Goal: Information Seeking & Learning: Learn about a topic

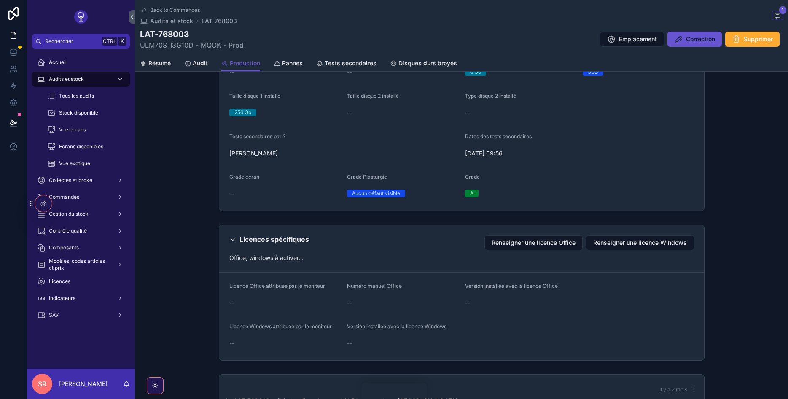
scroll to position [792, 0]
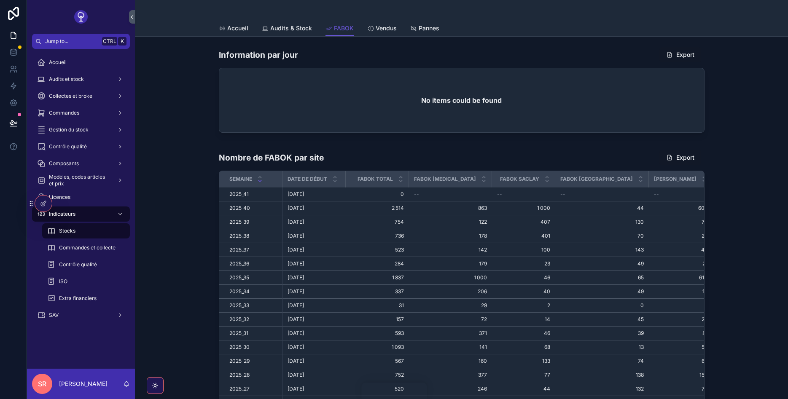
click at [284, 30] on span "Audits & Stock" at bounding box center [291, 28] width 42 height 8
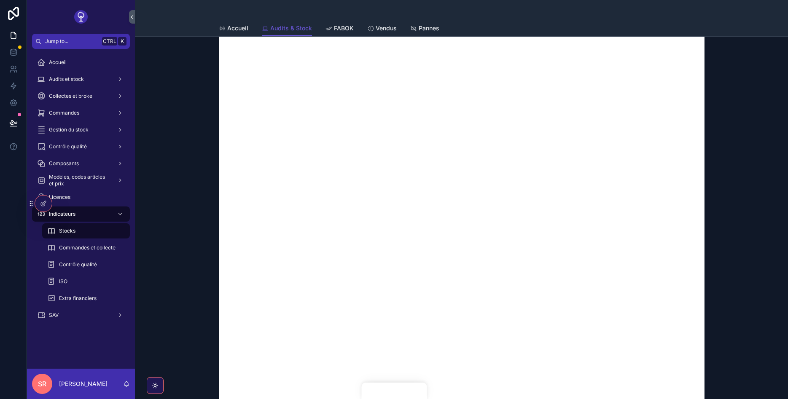
scroll to position [277, 0]
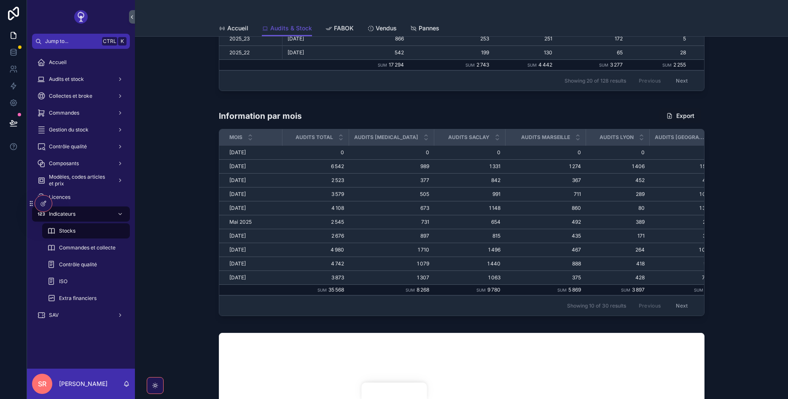
click at [45, 207] on div at bounding box center [43, 204] width 17 height 16
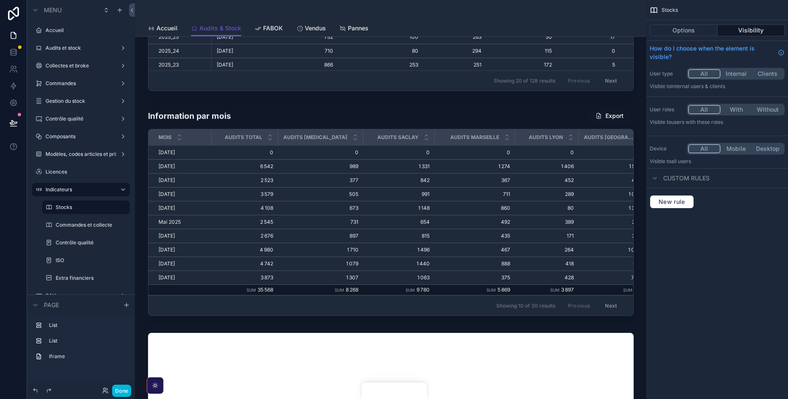
click at [189, 114] on div "scrollable content" at bounding box center [391, 214] width 498 height 218
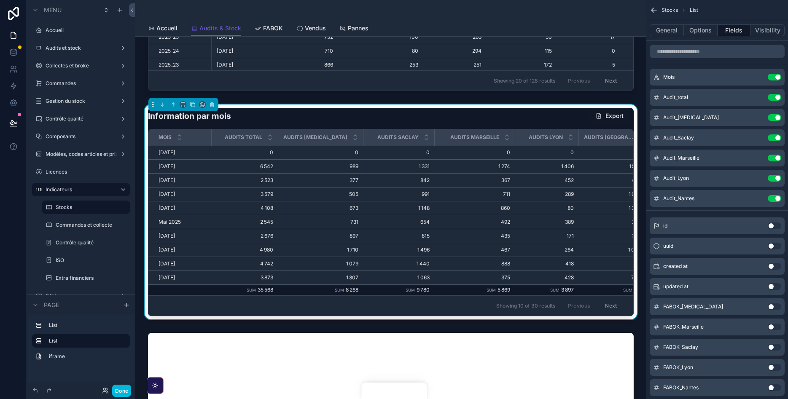
click at [195, 104] on icon "scrollable content" at bounding box center [193, 105] width 6 height 6
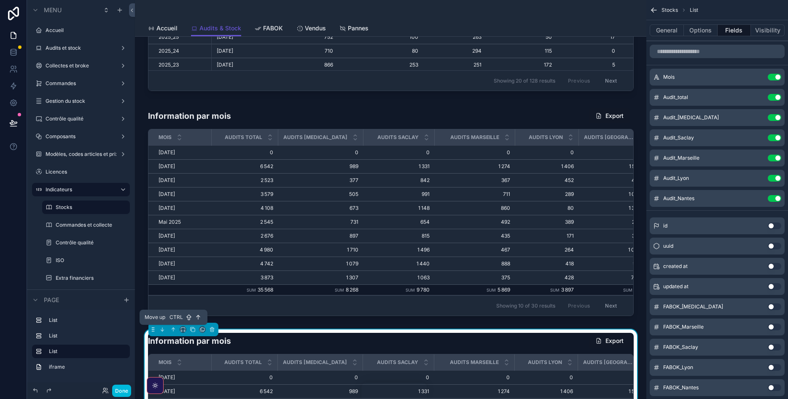
click at [173, 331] on icon "scrollable content" at bounding box center [173, 330] width 6 height 6
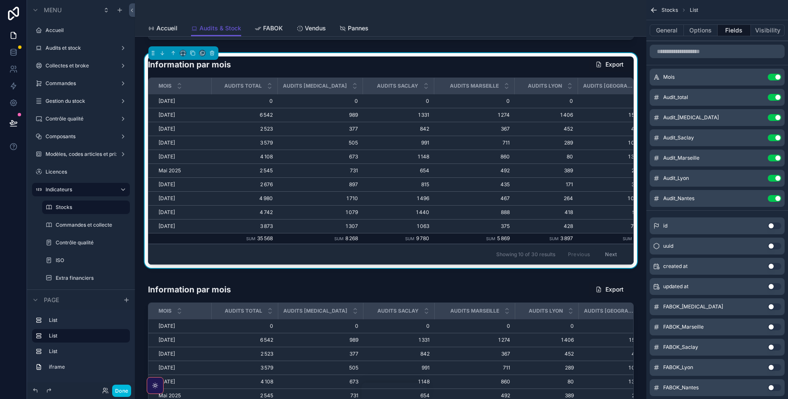
scroll to position [231, 0]
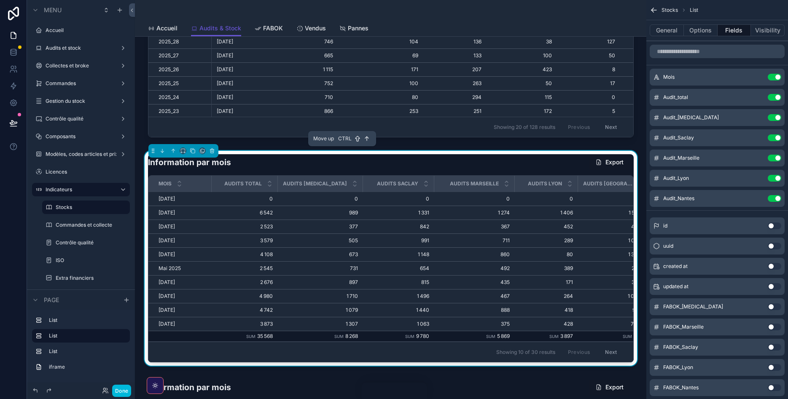
click at [171, 149] on icon "scrollable content" at bounding box center [173, 151] width 6 height 6
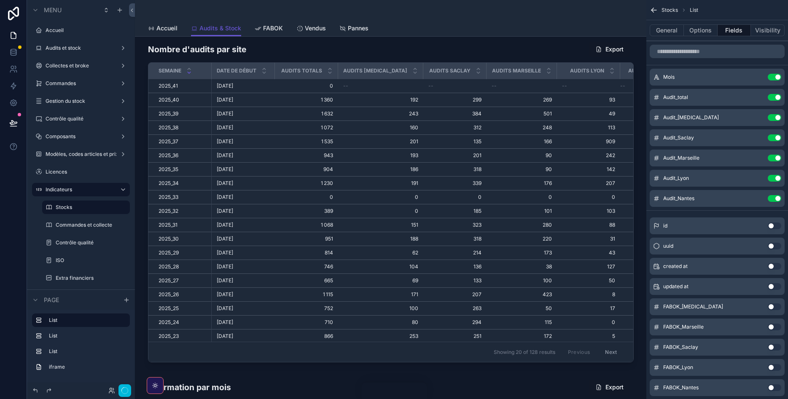
click at [668, 33] on button "General" at bounding box center [667, 30] width 34 height 12
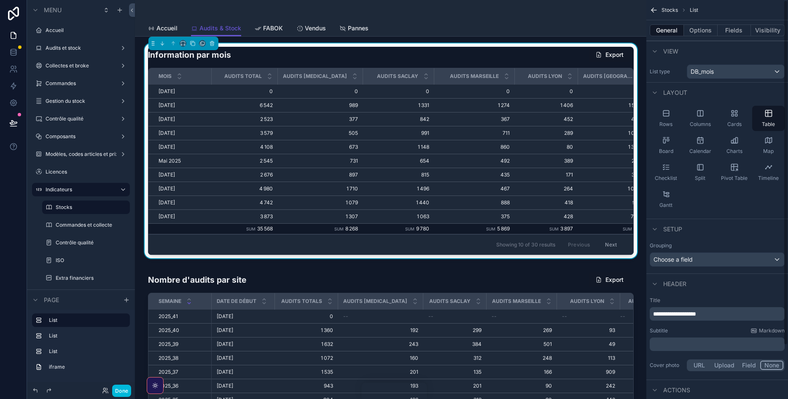
click at [669, 30] on button "General" at bounding box center [667, 30] width 34 height 12
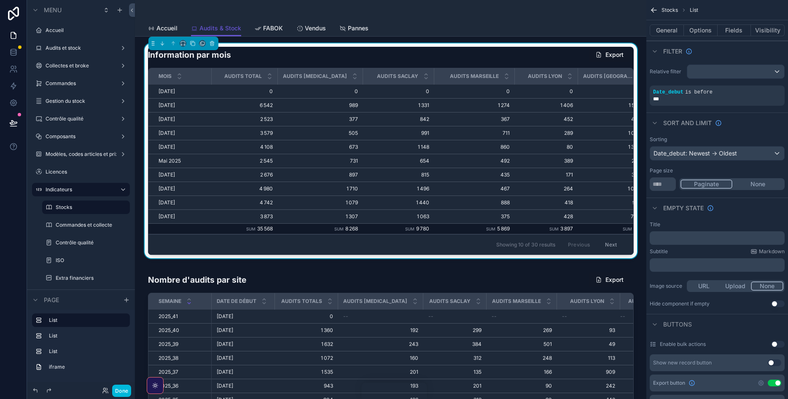
click at [671, 30] on button "General" at bounding box center [667, 30] width 34 height 12
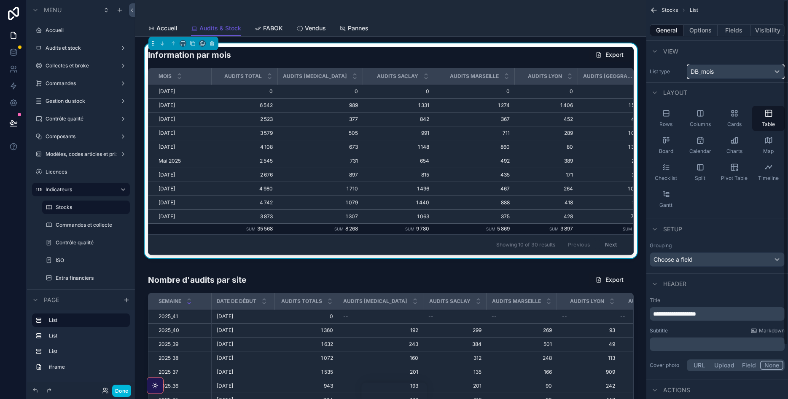
click at [725, 67] on div "DB_mois" at bounding box center [736, 71] width 97 height 13
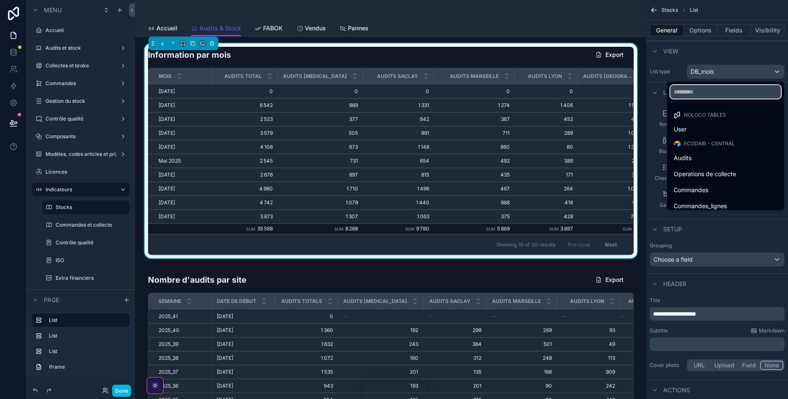
click at [710, 90] on input "text" at bounding box center [726, 91] width 111 height 13
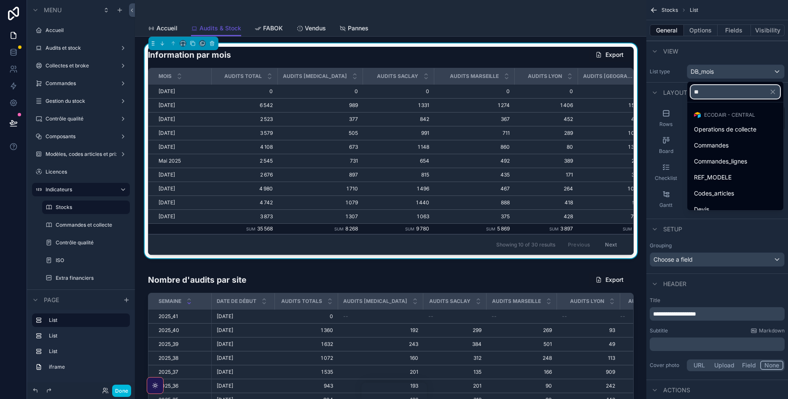
type input "*"
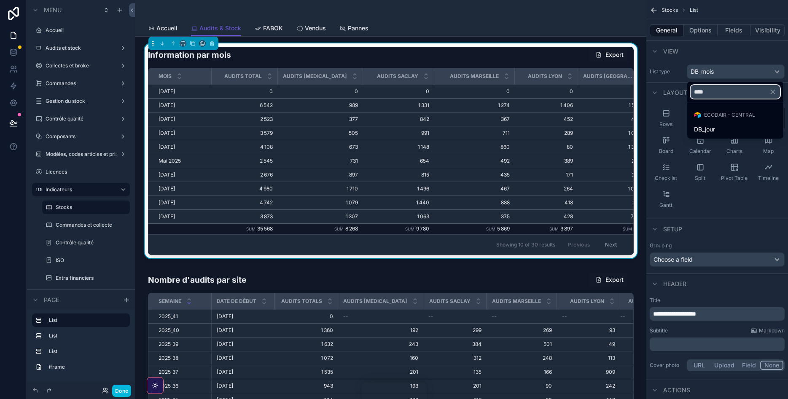
type input "****"
click at [720, 123] on div "DB_jour" at bounding box center [735, 129] width 93 height 15
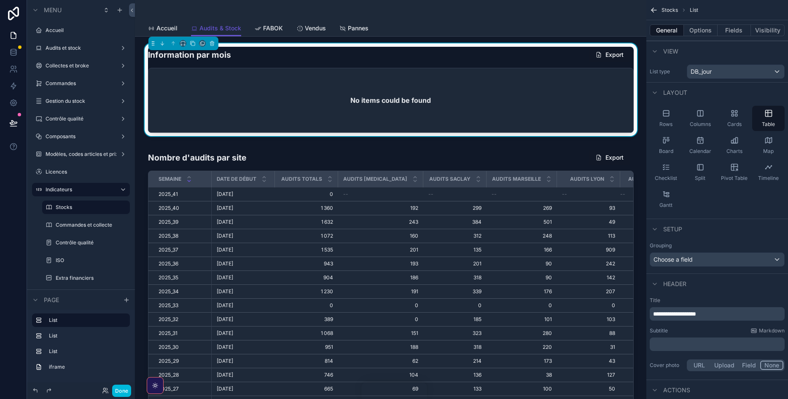
click at [699, 28] on button "Options" at bounding box center [701, 30] width 34 height 12
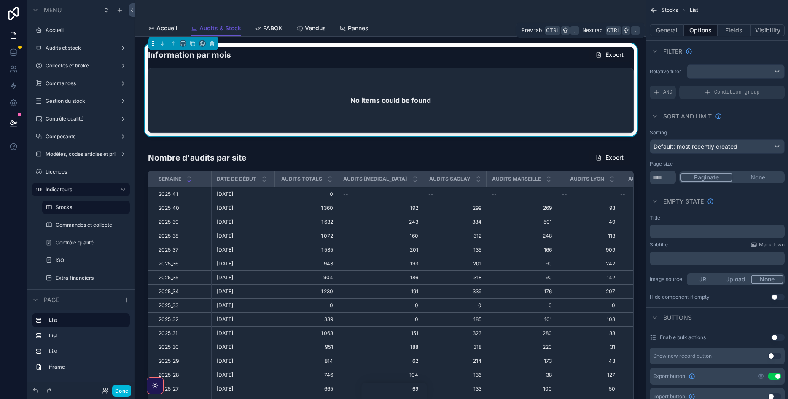
click at [669, 30] on button "General" at bounding box center [667, 30] width 34 height 12
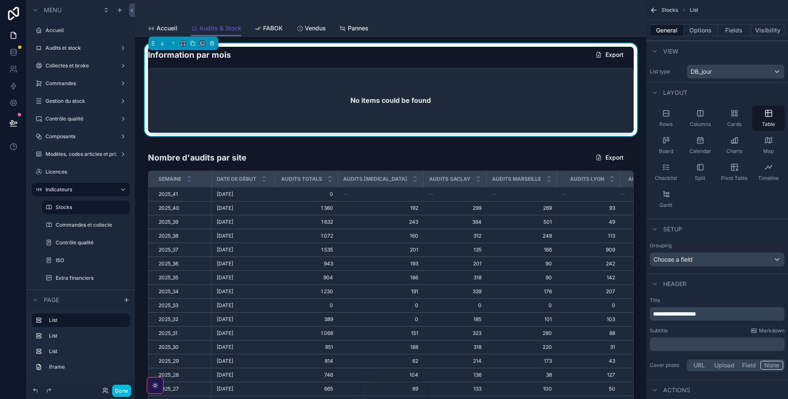
click at [696, 313] on span "**********" at bounding box center [674, 314] width 43 height 6
drag, startPoint x: 717, startPoint y: 313, endPoint x: 700, endPoint y: 318, distance: 17.9
click at [700, 318] on p "**********" at bounding box center [718, 314] width 130 height 8
click at [706, 32] on button "Options" at bounding box center [701, 30] width 34 height 12
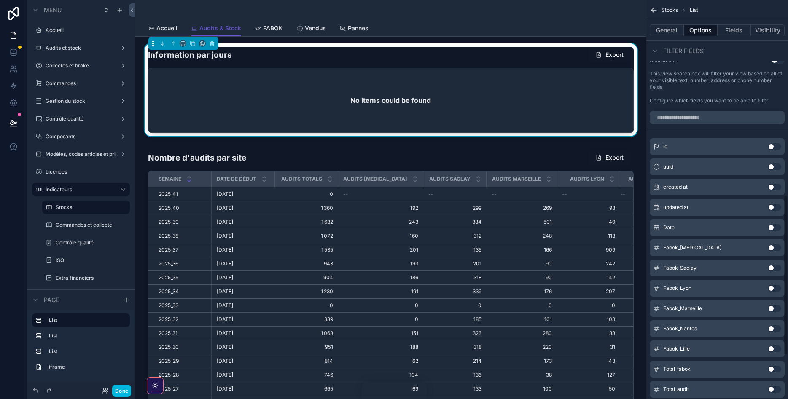
scroll to position [493, 0]
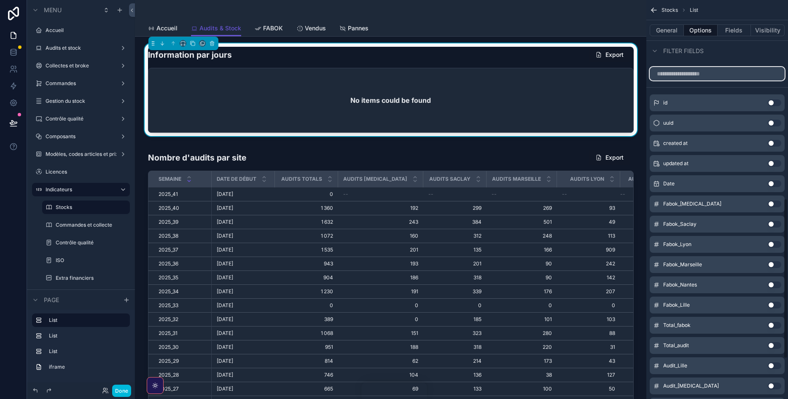
click at [714, 75] on input "scrollable content" at bounding box center [717, 73] width 135 height 13
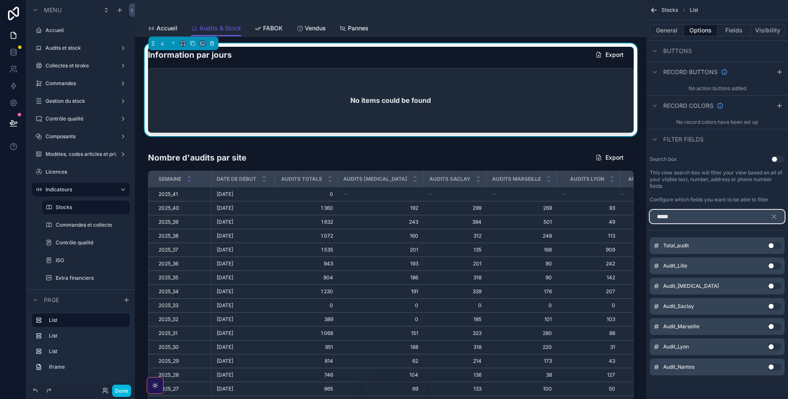
type input "*****"
click at [775, 246] on button "Use setting" at bounding box center [774, 246] width 13 height 7
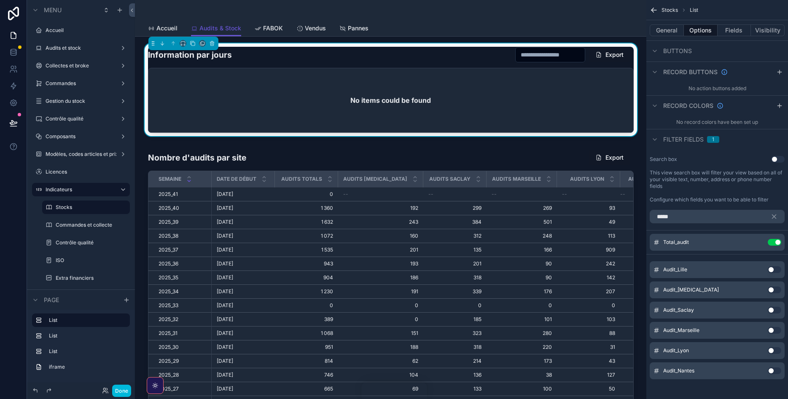
click at [771, 290] on button "Use setting" at bounding box center [774, 290] width 13 height 7
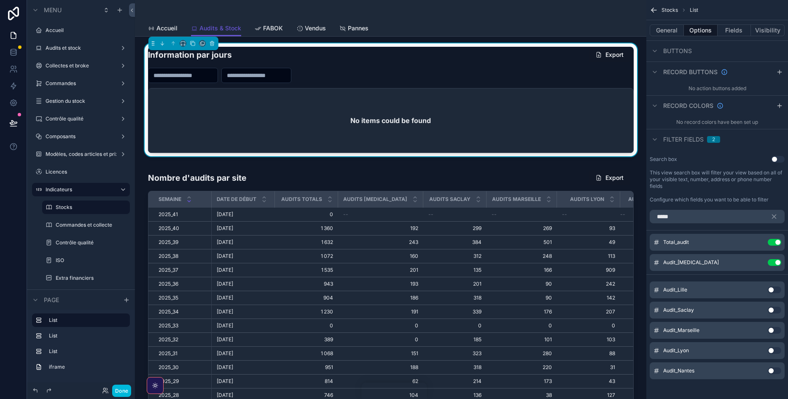
click at [772, 310] on button "Use setting" at bounding box center [774, 310] width 13 height 7
click at [771, 330] on button "Use setting" at bounding box center [774, 330] width 13 height 7
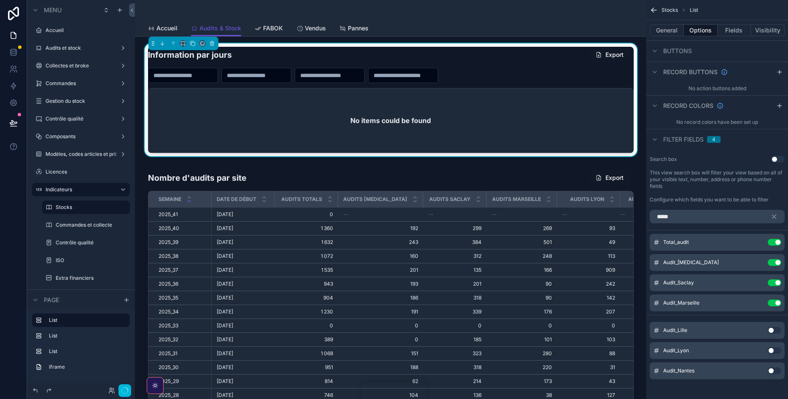
click at [770, 352] on button "Use setting" at bounding box center [774, 351] width 13 height 7
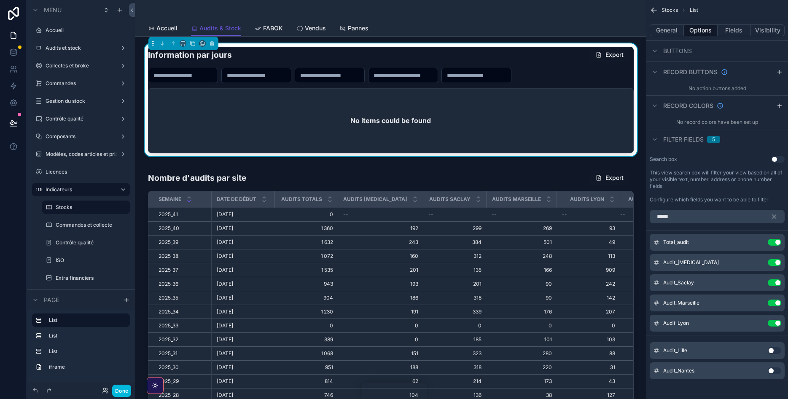
click at [770, 370] on button "Use setting" at bounding box center [774, 371] width 13 height 7
click at [774, 372] on button "Use setting" at bounding box center [774, 371] width 13 height 7
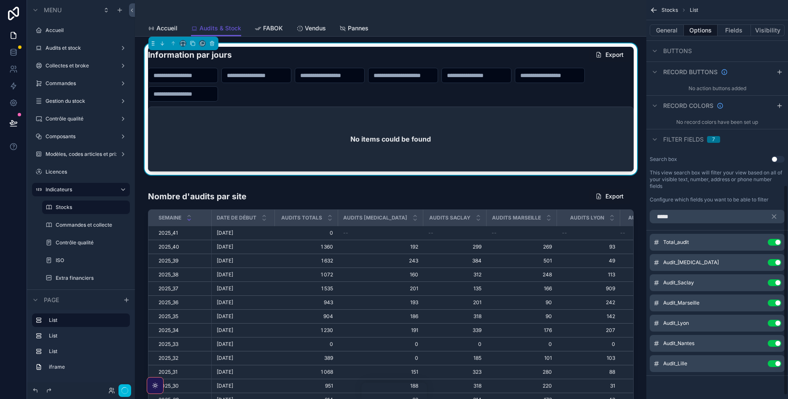
click at [774, 240] on button "Use setting" at bounding box center [774, 242] width 13 height 7
click at [774, 259] on button "Use setting" at bounding box center [774, 262] width 13 height 7
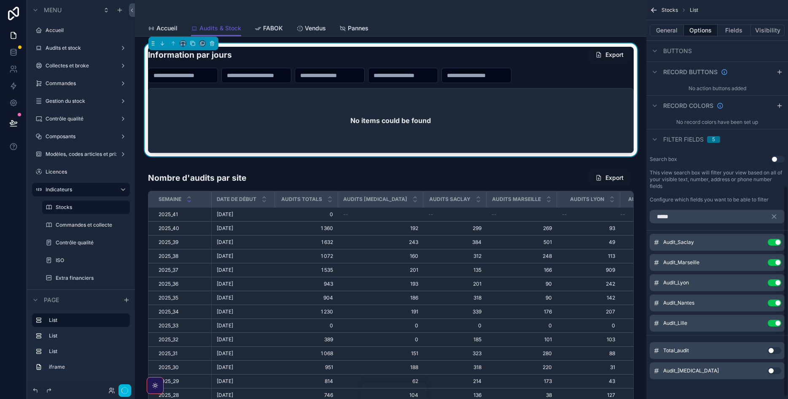
click at [774, 243] on button "Use setting" at bounding box center [774, 242] width 13 height 7
click at [774, 259] on button "Use setting" at bounding box center [774, 262] width 13 height 7
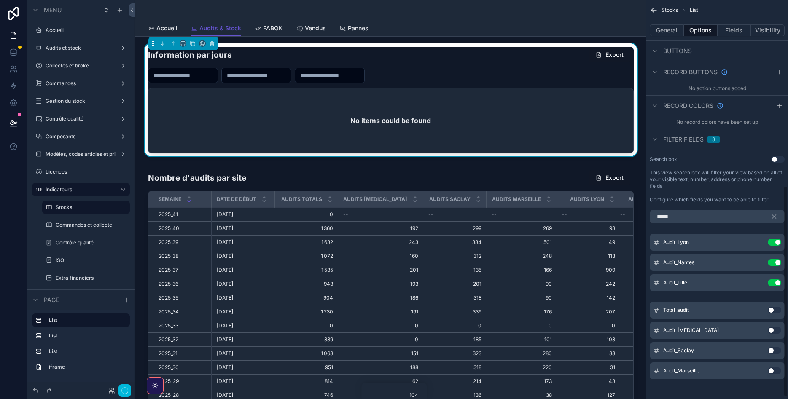
click at [774, 243] on button "Use setting" at bounding box center [774, 242] width 13 height 7
click at [774, 259] on button "Use setting" at bounding box center [774, 262] width 13 height 7
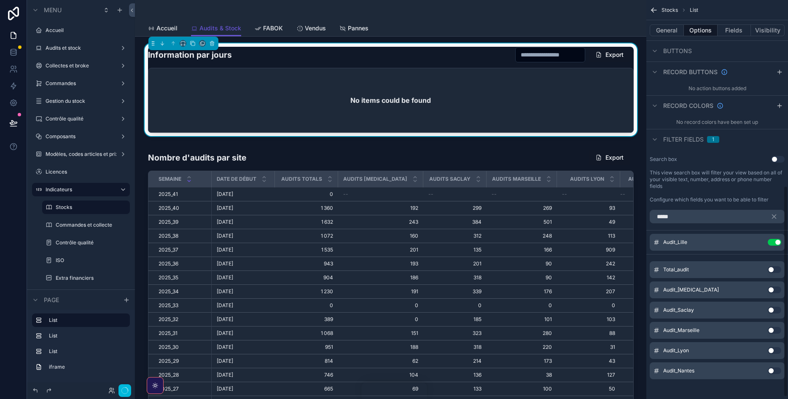
click at [774, 243] on button "Use setting" at bounding box center [774, 242] width 13 height 7
click at [774, 267] on button "Use setting" at bounding box center [774, 270] width 13 height 7
click at [659, 30] on button "General" at bounding box center [667, 30] width 34 height 12
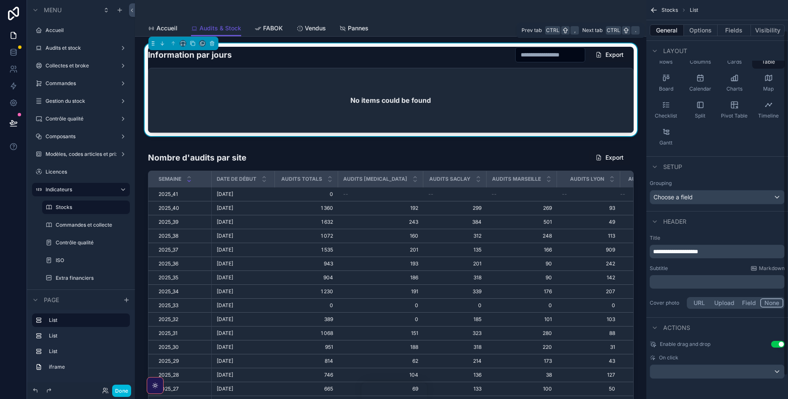
scroll to position [35, 0]
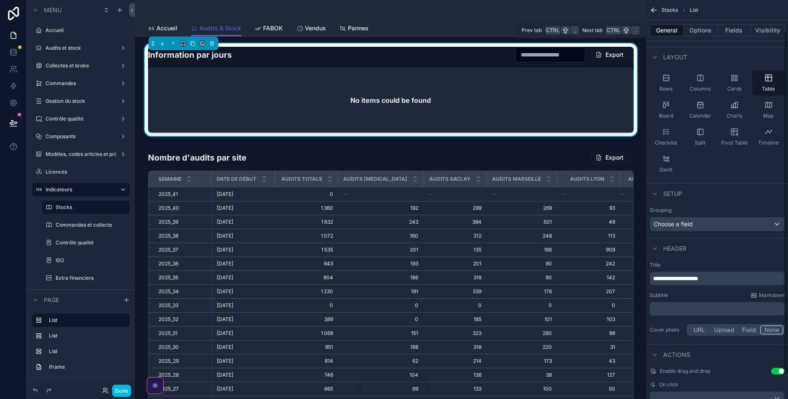
click at [737, 30] on button "Fields" at bounding box center [735, 30] width 34 height 12
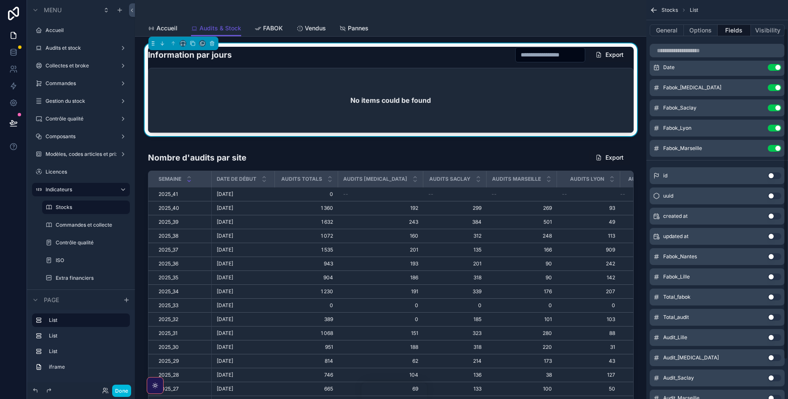
scroll to position [0, 0]
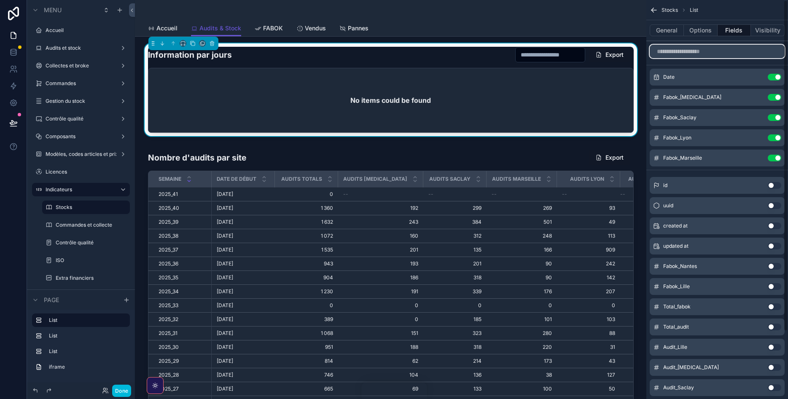
click at [704, 52] on input "scrollable content" at bounding box center [717, 51] width 135 height 13
click at [777, 94] on button "Use setting" at bounding box center [774, 97] width 13 height 7
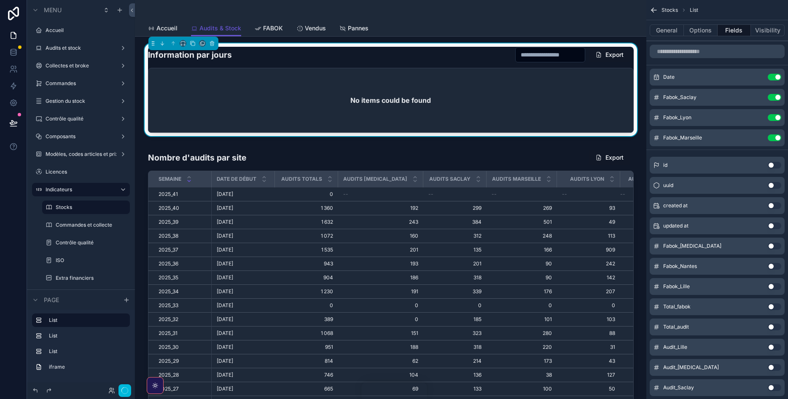
click at [773, 78] on button "Use setting" at bounding box center [774, 77] width 13 height 7
click at [773, 94] on button "Use setting" at bounding box center [774, 97] width 13 height 7
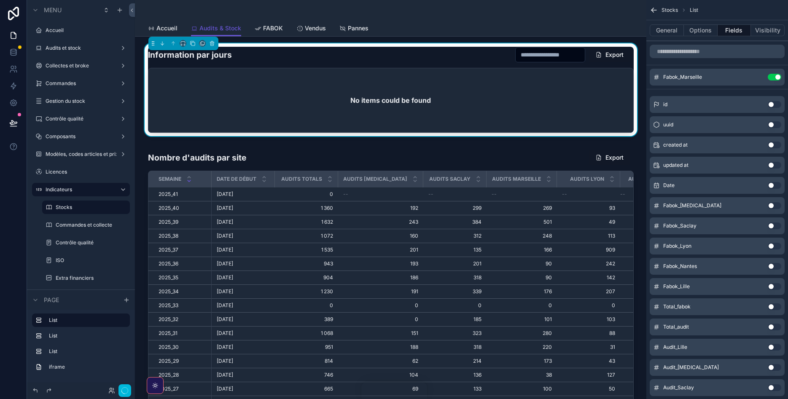
click at [773, 78] on button "Use setting" at bounding box center [774, 77] width 13 height 7
click at [773, 101] on button "Use setting" at bounding box center [774, 104] width 13 height 7
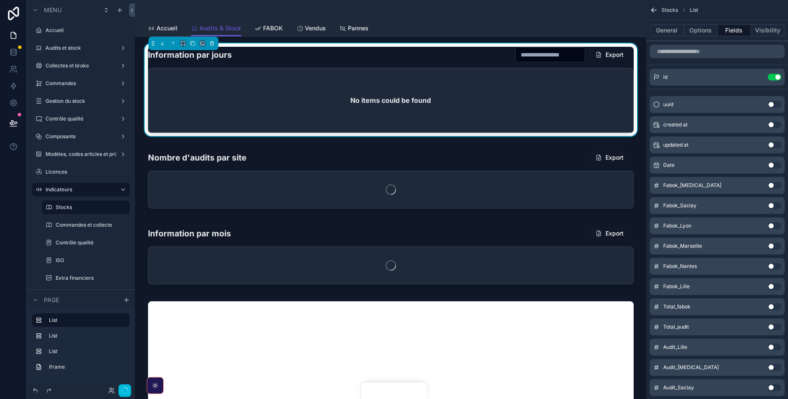
click at [773, 78] on button "Use setting" at bounding box center [774, 77] width 13 height 7
click at [723, 51] on input "scrollable content" at bounding box center [717, 51] width 135 height 13
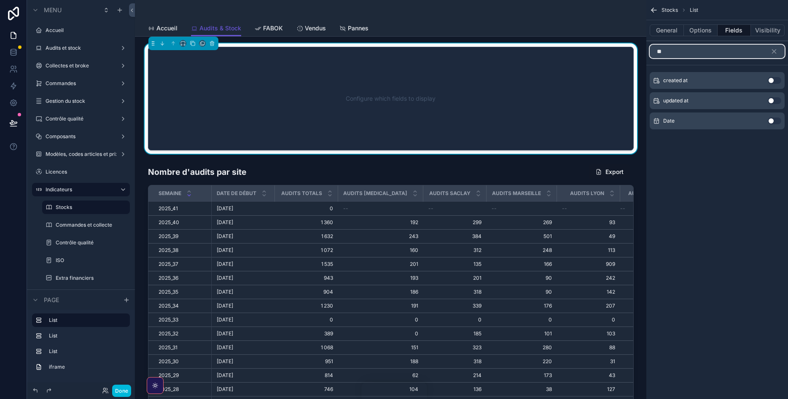
type input "**"
click at [775, 119] on button "Use setting" at bounding box center [774, 121] width 13 height 7
click at [774, 52] on icon "scrollable content" at bounding box center [775, 52] width 4 height 4
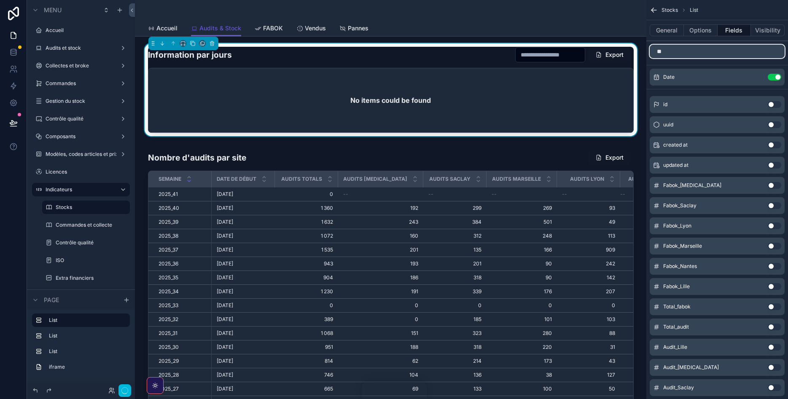
click at [745, 50] on input "**" at bounding box center [717, 51] width 135 height 13
click at [745, 50] on input "scrollable content" at bounding box center [717, 51] width 135 height 13
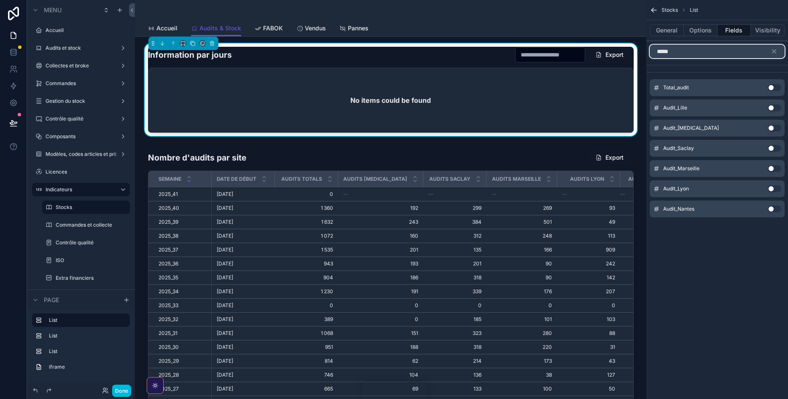
type input "*****"
click at [769, 126] on button "Use setting" at bounding box center [774, 128] width 13 height 7
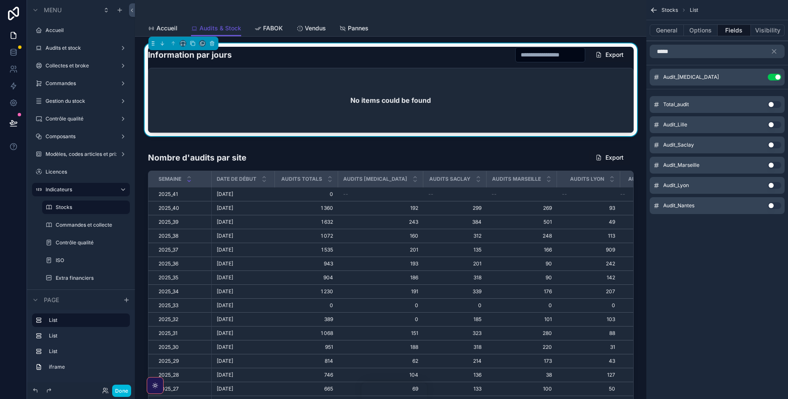
click at [772, 143] on button "Use setting" at bounding box center [774, 145] width 13 height 7
click at [771, 164] on button "Use setting" at bounding box center [774, 165] width 13 height 7
click at [771, 148] on button "Use setting" at bounding box center [774, 145] width 13 height 7
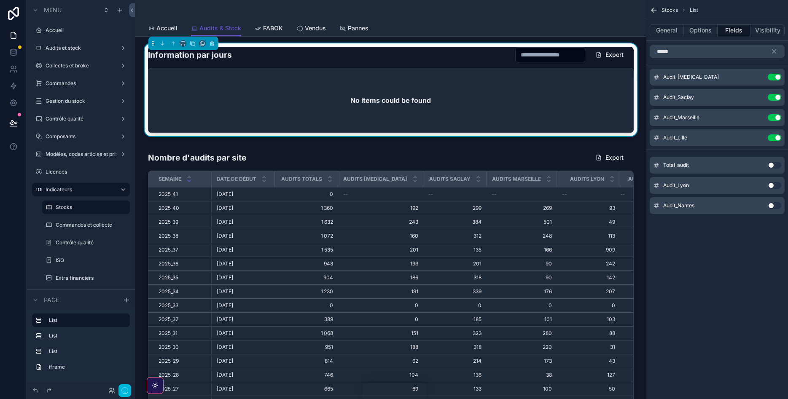
click at [772, 186] on button "Use setting" at bounding box center [774, 185] width 13 height 7
click at [773, 135] on button "Use setting" at bounding box center [774, 138] width 13 height 7
click at [775, 163] on button "Use setting" at bounding box center [774, 165] width 13 height 7
drag, startPoint x: 655, startPoint y: 158, endPoint x: 654, endPoint y: 75, distance: 83.1
click at [654, 75] on div "Audit_cap18 Use setting Audit_Saclay Use setting Audit_Marseille Use setting Au…" at bounding box center [718, 118] width 142 height 98
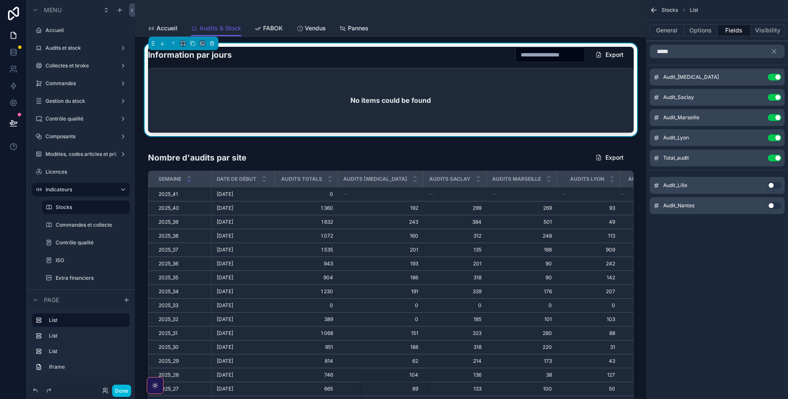
drag, startPoint x: 655, startPoint y: 158, endPoint x: 660, endPoint y: 111, distance: 47.4
click at [660, 111] on div "Audit_cap18 Use setting Audit_Saclay Use setting Audit_Marseille Use setting Au…" at bounding box center [718, 118] width 142 height 98
click at [774, 137] on button "Use setting" at bounding box center [774, 138] width 13 height 7
click at [774, 113] on div "Audit_Marseille Use setting" at bounding box center [717, 117] width 135 height 17
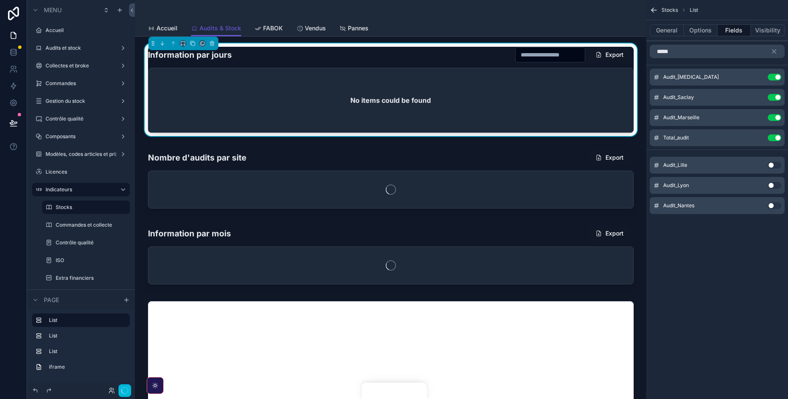
click at [774, 97] on button "Use setting" at bounding box center [774, 97] width 13 height 7
click at [774, 77] on button "Use setting" at bounding box center [774, 77] width 13 height 7
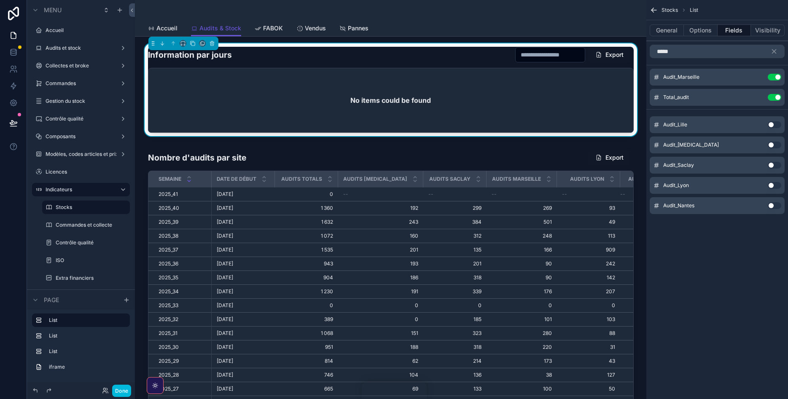
click at [774, 146] on button "Use setting" at bounding box center [774, 145] width 13 height 7
click at [773, 164] on button "Use setting" at bounding box center [774, 165] width 13 height 7
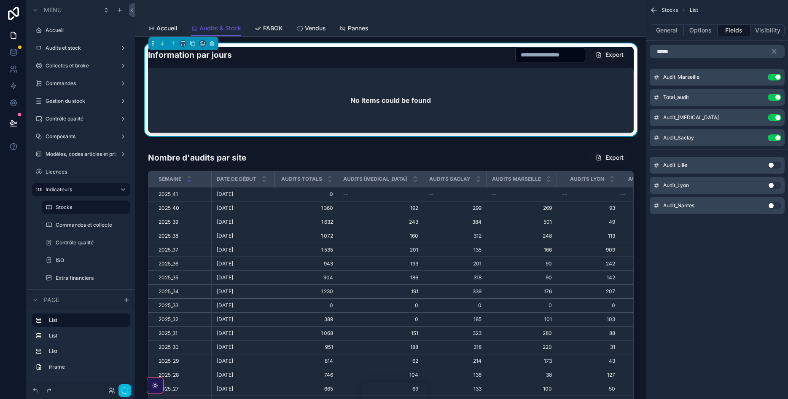
click at [777, 73] on div "Audit_Marseille Use setting" at bounding box center [717, 77] width 135 height 17
click at [780, 72] on div "Audit_Marseille Use setting" at bounding box center [717, 77] width 135 height 17
click at [775, 78] on button "Use setting" at bounding box center [774, 77] width 13 height 7
click at [774, 169] on div "Audit_Marseille Use setting" at bounding box center [717, 165] width 135 height 17
click at [776, 167] on button "Use setting" at bounding box center [774, 165] width 13 height 7
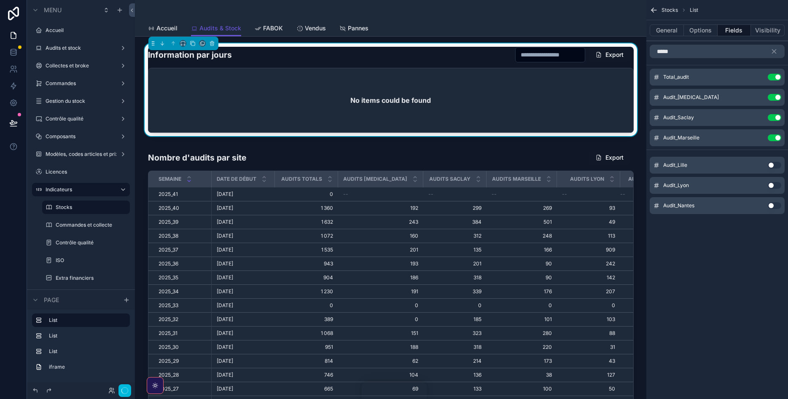
click at [775, 183] on button "Use setting" at bounding box center [774, 185] width 13 height 7
click at [773, 208] on button "Use setting" at bounding box center [774, 205] width 13 height 7
click at [775, 206] on button "Use setting" at bounding box center [774, 205] width 13 height 7
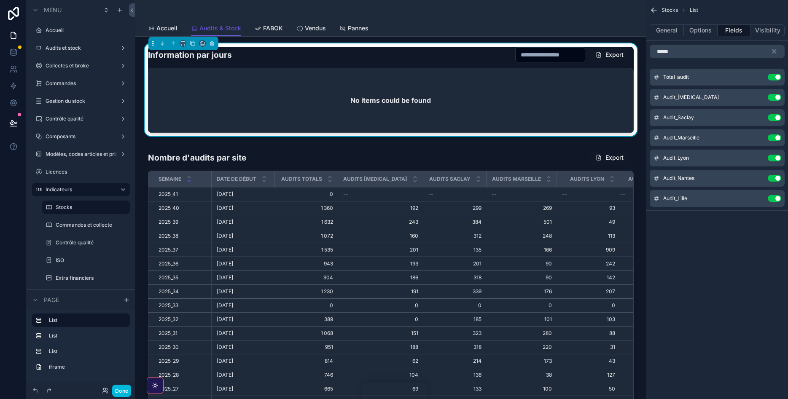
click at [0, 0] on button "scrollable content" at bounding box center [0, 0] width 0 height 0
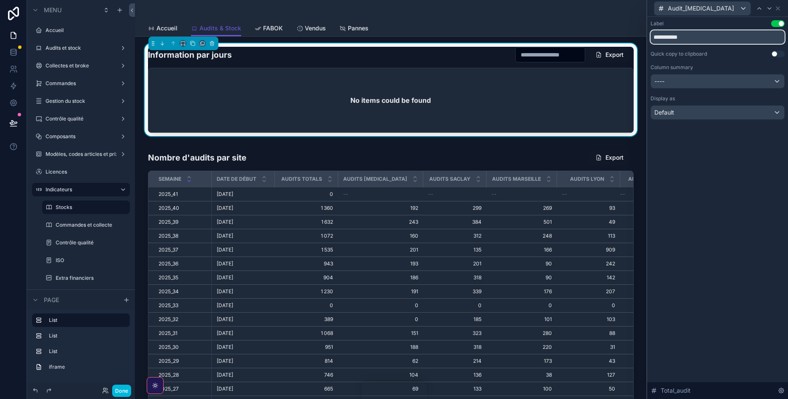
drag, startPoint x: 699, startPoint y: 39, endPoint x: 578, endPoint y: 40, distance: 121.1
click at [651, 40] on input "**********" at bounding box center [718, 36] width 134 height 13
type input "**********"
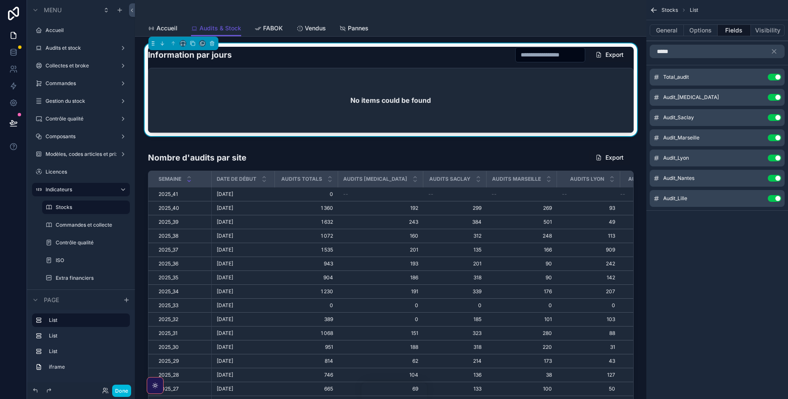
click at [0, 0] on icon "scrollable content" at bounding box center [0, 0] width 0 height 0
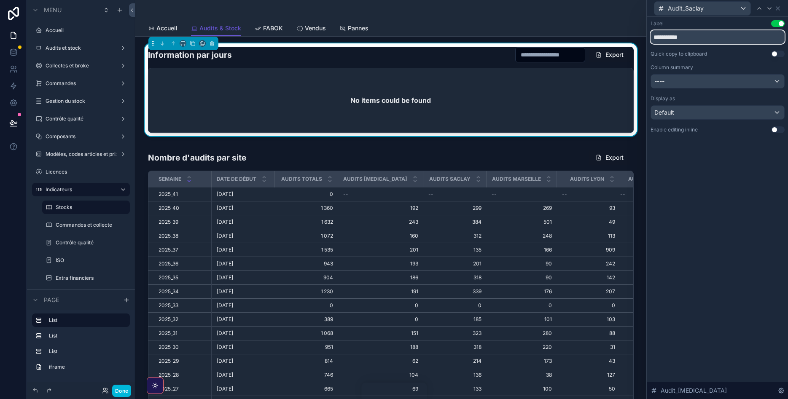
click at [673, 38] on input "**********" at bounding box center [718, 36] width 134 height 13
click at [672, 37] on input "**********" at bounding box center [718, 36] width 134 height 13
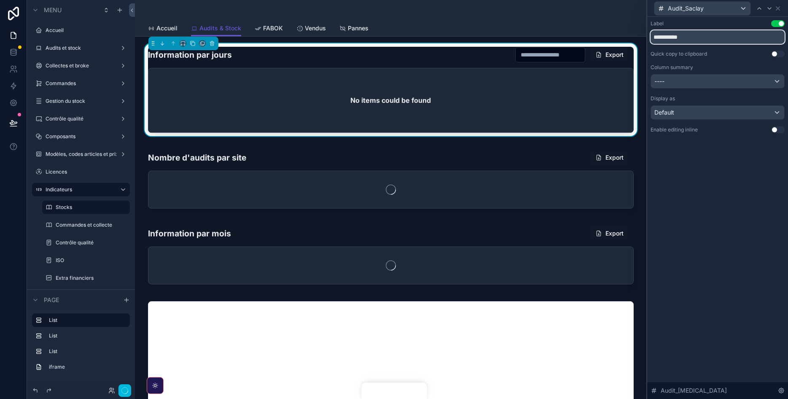
type input "**********"
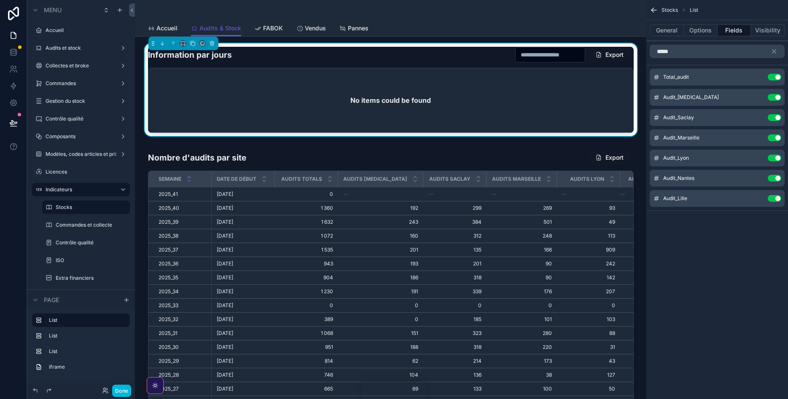
click at [0, 0] on icon "scrollable content" at bounding box center [0, 0] width 0 height 0
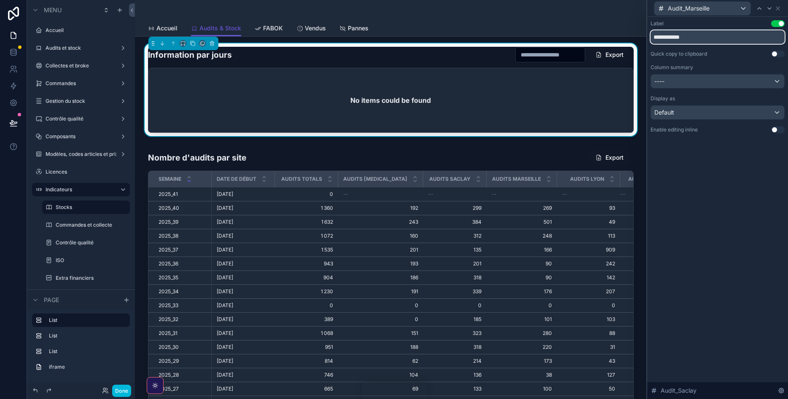
click at [673, 36] on input "**********" at bounding box center [718, 36] width 134 height 13
type input "**********"
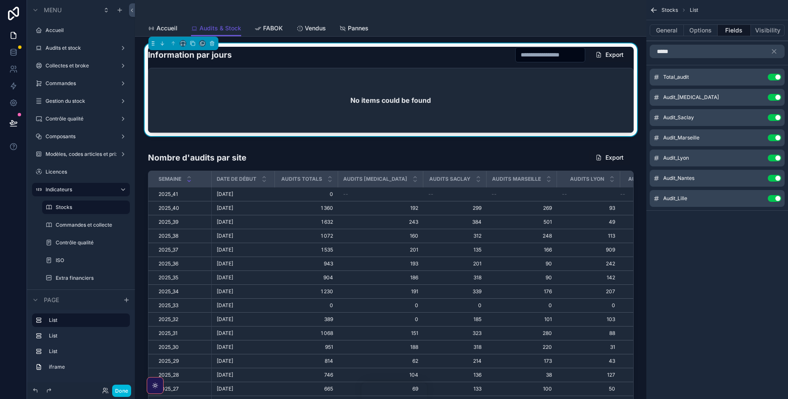
click at [0, 0] on icon "scrollable content" at bounding box center [0, 0] width 0 height 0
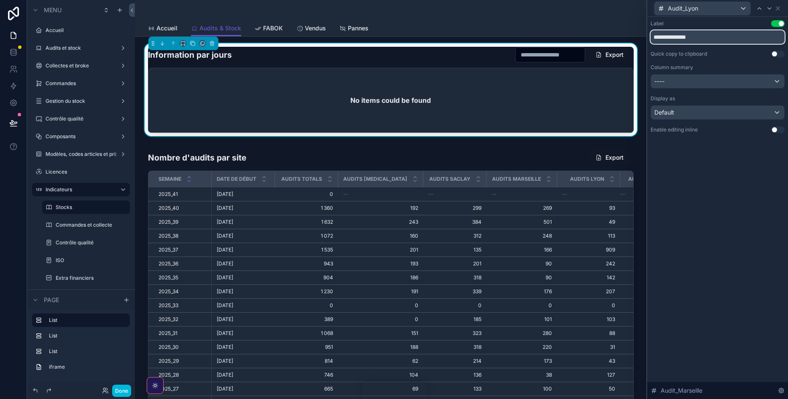
click at [671, 38] on input "**********" at bounding box center [718, 36] width 134 height 13
type input "**********"
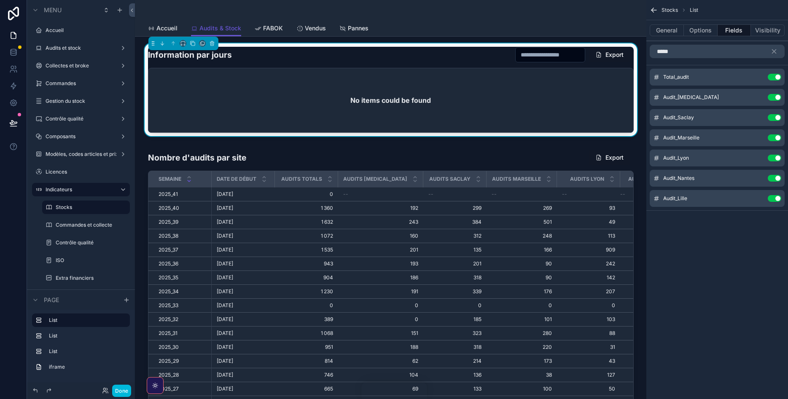
click at [0, 0] on icon "scrollable content" at bounding box center [0, 0] width 0 height 0
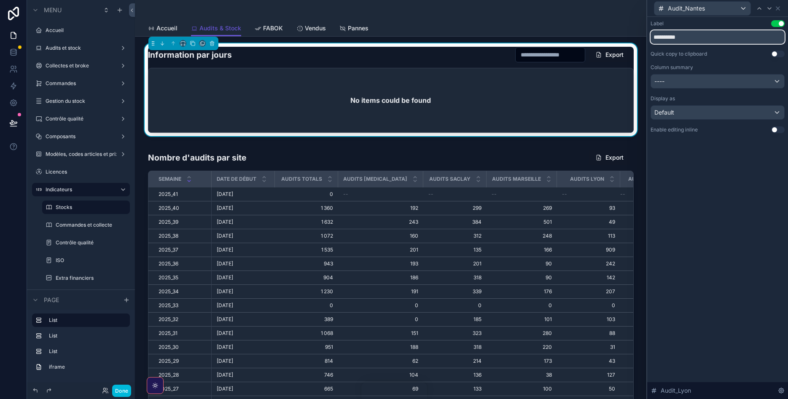
click at [671, 36] on input "**********" at bounding box center [718, 36] width 134 height 13
type input "**********"
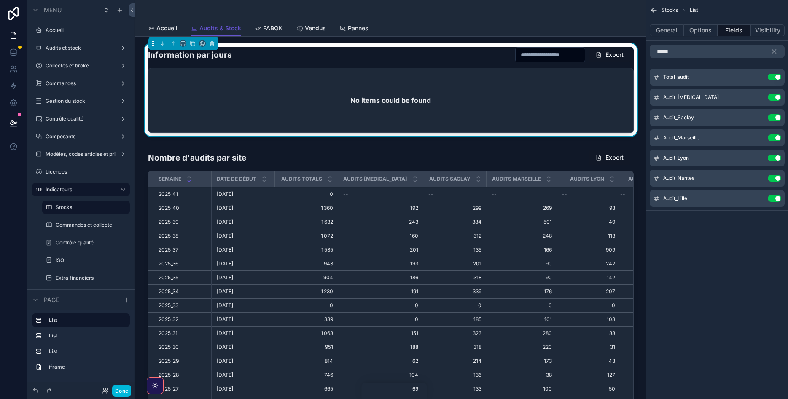
click at [0, 0] on icon "scrollable content" at bounding box center [0, 0] width 0 height 0
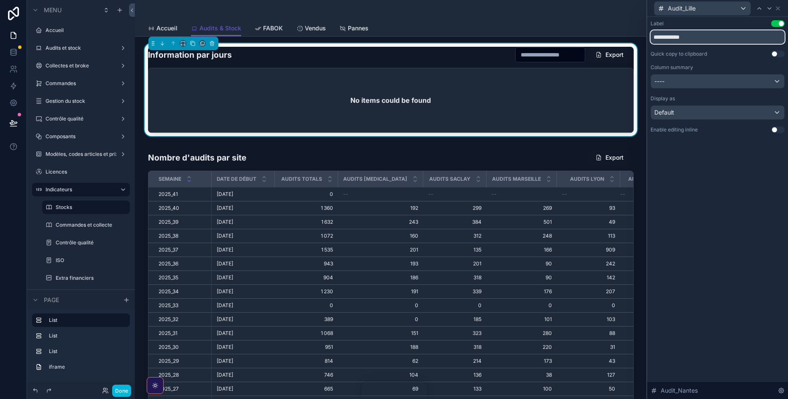
click at [671, 35] on input "**********" at bounding box center [718, 36] width 134 height 13
type input "**********"
click at [777, 8] on icon at bounding box center [778, 8] width 7 height 7
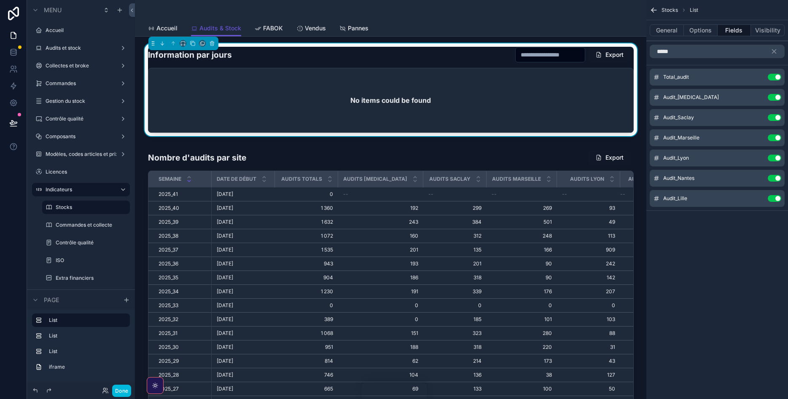
click at [0, 0] on button "scrollable content" at bounding box center [0, 0] width 0 height 0
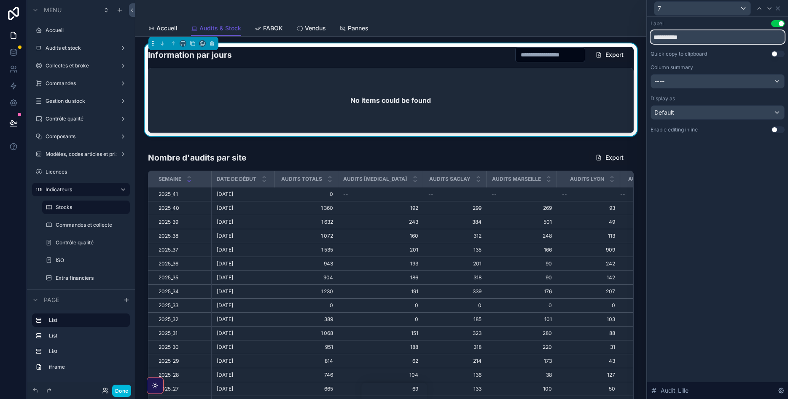
click at [672, 38] on input "**********" at bounding box center [718, 36] width 134 height 13
type input "**********"
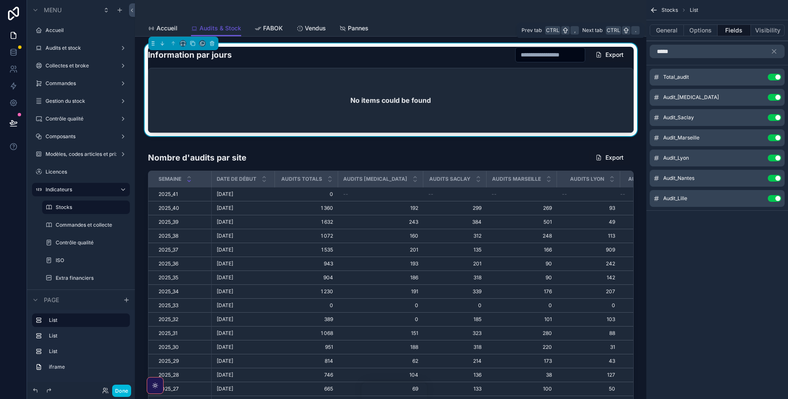
click at [698, 33] on button "Options" at bounding box center [701, 30] width 34 height 12
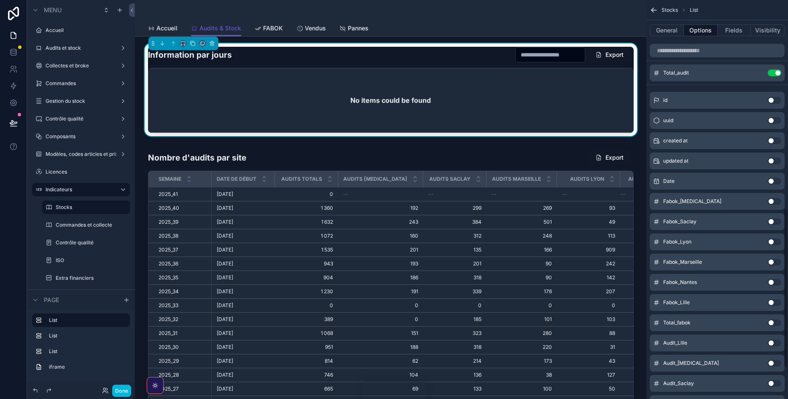
scroll to position [483, 0]
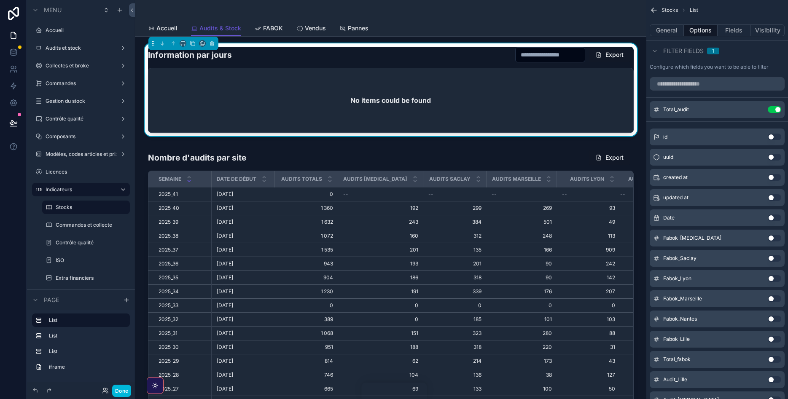
click at [772, 111] on button "Use setting" at bounding box center [774, 109] width 13 height 7
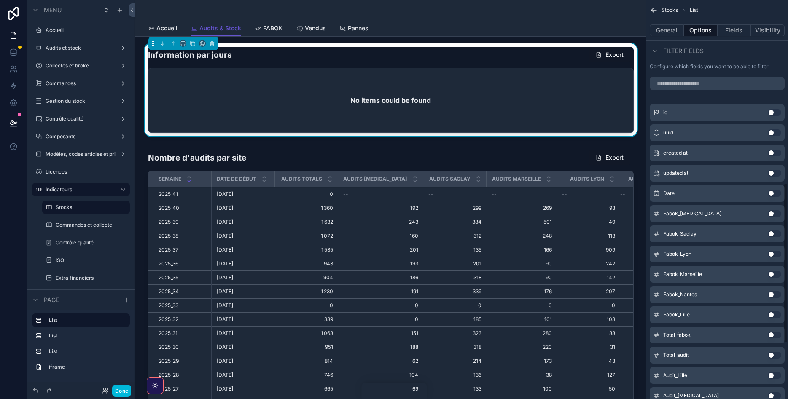
scroll to position [442, 0]
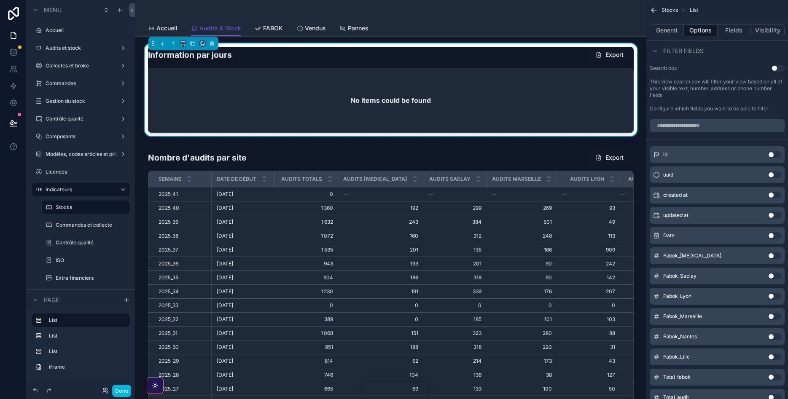
click at [772, 237] on button "Use setting" at bounding box center [774, 235] width 13 height 7
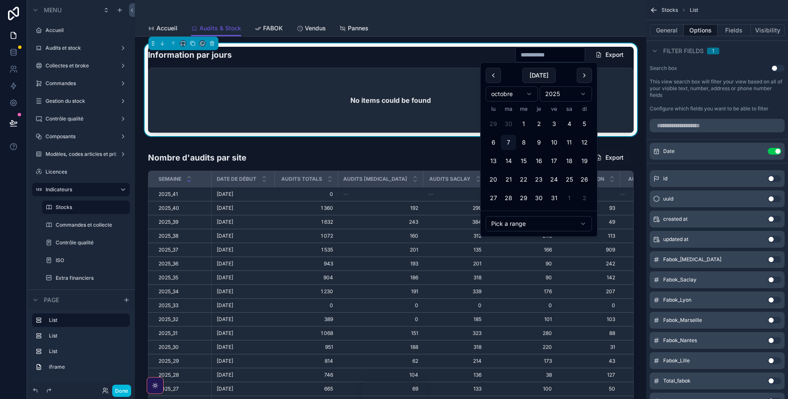
click at [531, 54] on input "scrollable content" at bounding box center [550, 55] width 69 height 12
click at [524, 144] on button "8" at bounding box center [523, 142] width 15 height 15
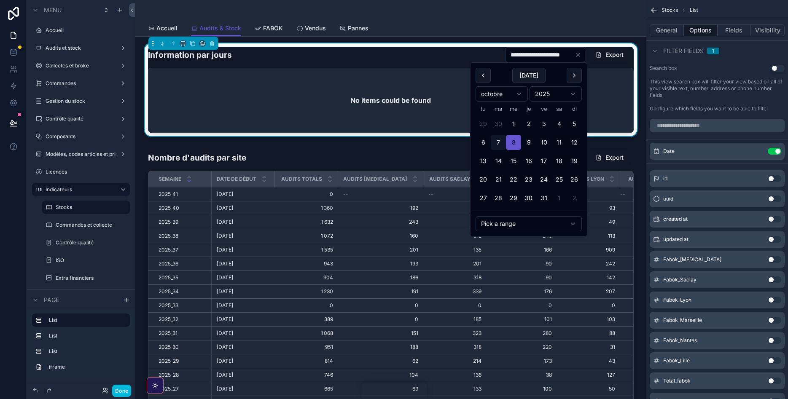
click at [512, 224] on html "Menu Accueil Audits et stock Collectes et broke Commandes Gestion du stock Cont…" at bounding box center [394, 199] width 788 height 399
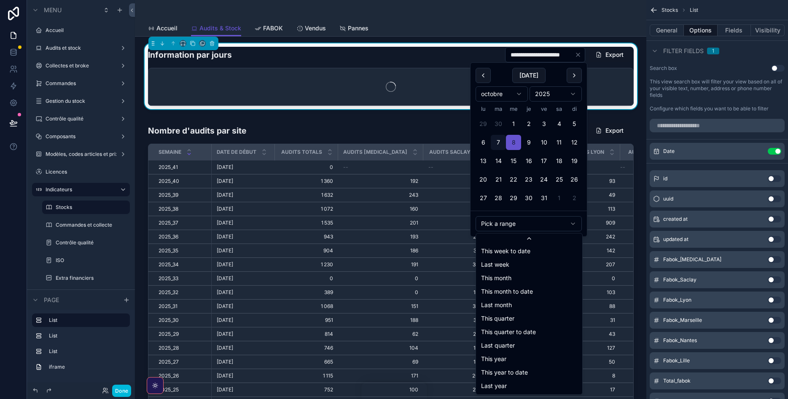
scroll to position [95, 0]
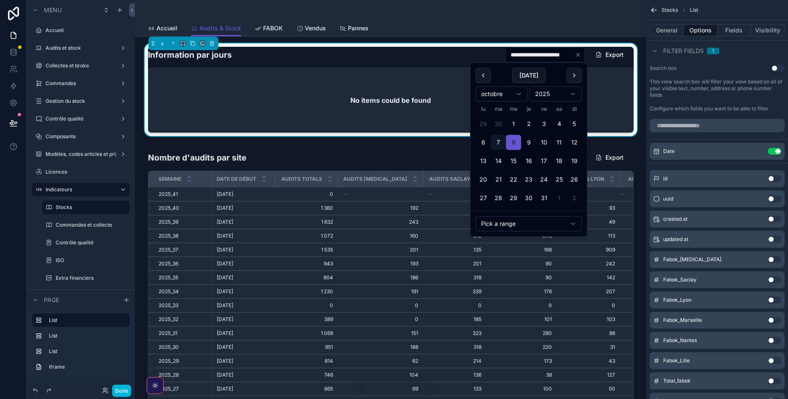
click at [494, 143] on html "Menu Accueil Audits et stock Collectes et broke Commandes Gestion du stock Cont…" at bounding box center [394, 199] width 788 height 399
click at [494, 143] on button "7" at bounding box center [498, 142] width 15 height 15
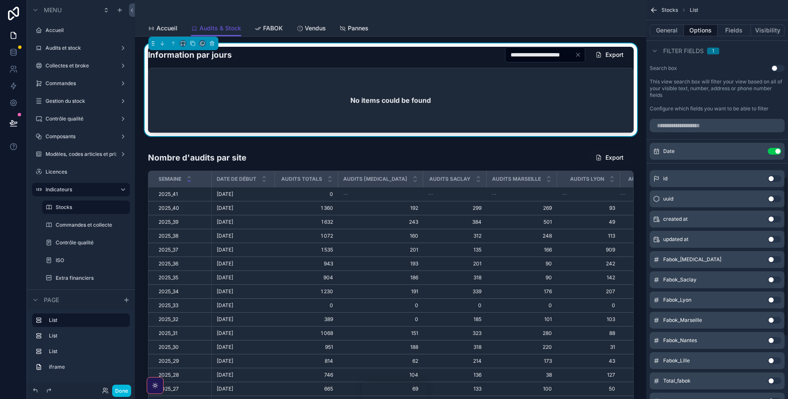
type input "**********"
click at [575, 56] on icon "Clear" at bounding box center [578, 54] width 7 height 7
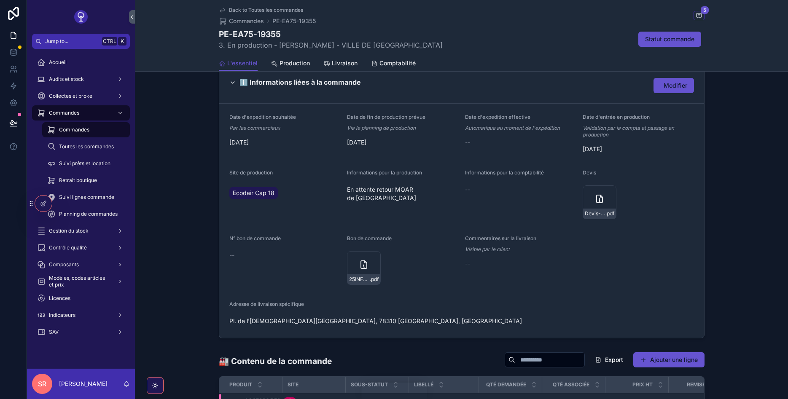
scroll to position [377, 0]
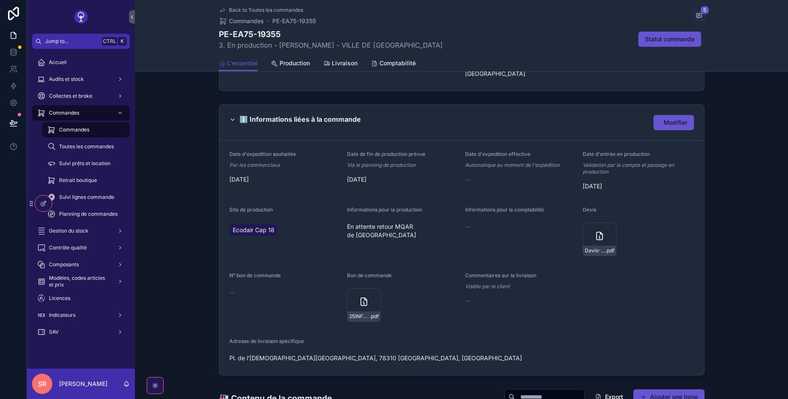
click at [294, 62] on span "Production" at bounding box center [295, 63] width 30 height 8
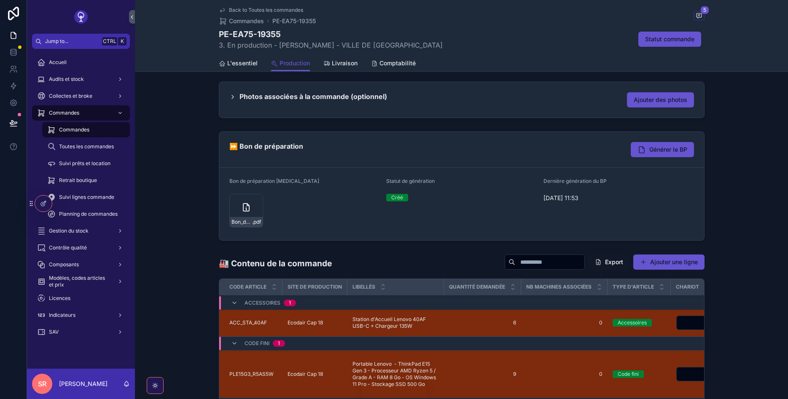
scroll to position [101, 0]
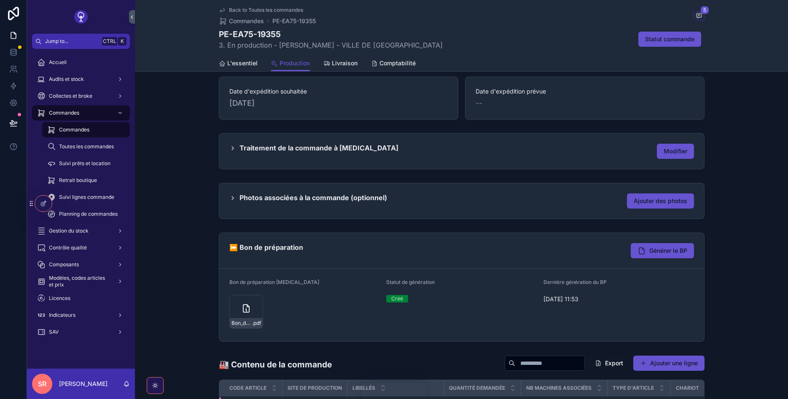
click at [244, 316] on div "Bon_de_preparation_CAP_18_n_PE-EA75-19355 .pdf" at bounding box center [246, 312] width 34 height 34
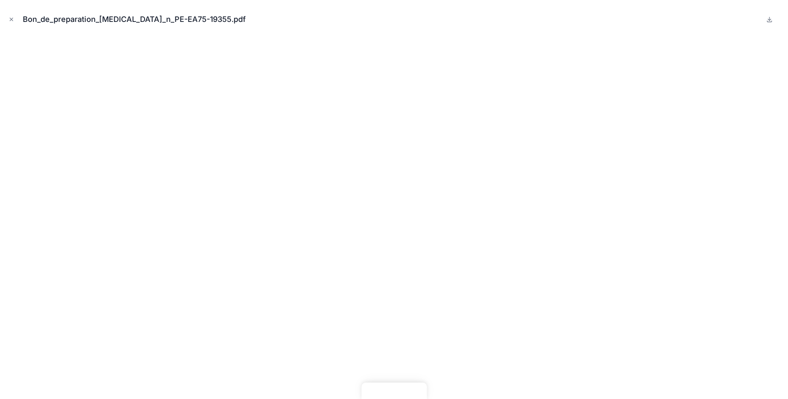
click at [13, 16] on icon "Close modal" at bounding box center [11, 19] width 6 height 6
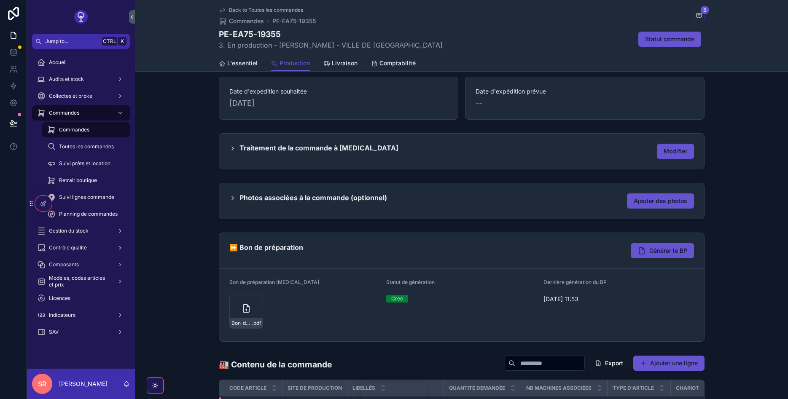
click at [647, 251] on button "Générer le BP" at bounding box center [662, 250] width 63 height 15
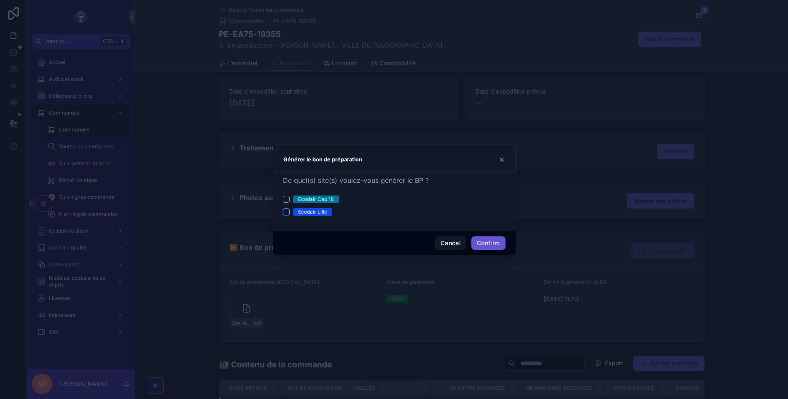
click at [289, 215] on button "Ecodair Lille" at bounding box center [286, 212] width 7 height 7
click at [303, 218] on form "Ecodair Cap 18 Ecodair Lille" at bounding box center [394, 210] width 223 height 29
click at [290, 210] on div "Ecodair Lille" at bounding box center [394, 212] width 223 height 8
click at [286, 210] on button "Ecodair Lille" at bounding box center [286, 212] width 7 height 7
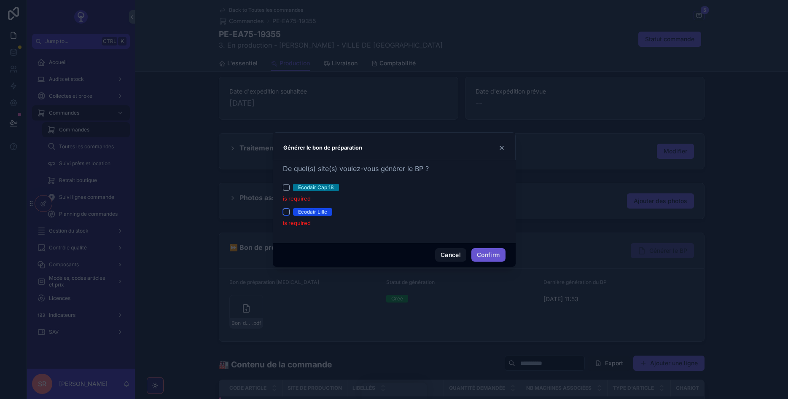
click at [288, 211] on button "Ecodair Lille" at bounding box center [286, 212] width 7 height 7
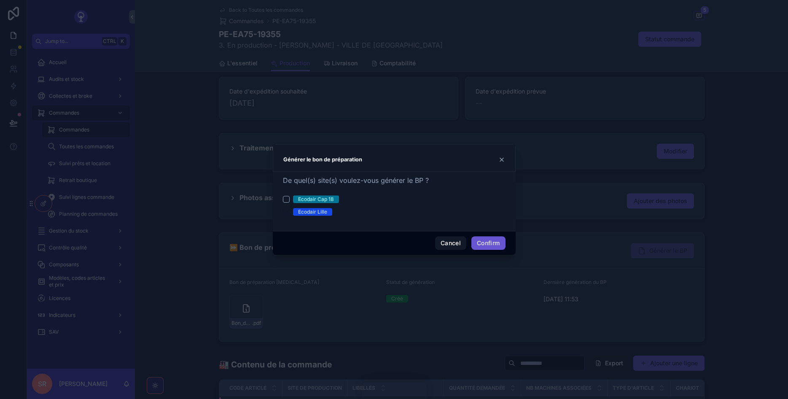
click at [389, 204] on div "Ecodair Cap 18 Ecodair Lille" at bounding box center [394, 206] width 223 height 20
click at [289, 202] on button "Ecodair Cap 18" at bounding box center [286, 199] width 7 height 7
click at [449, 238] on button "Cancel" at bounding box center [450, 243] width 31 height 13
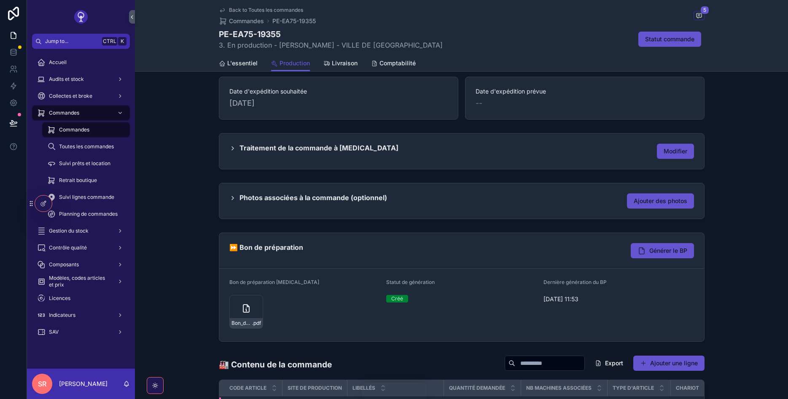
click at [674, 250] on span "Générer le BP" at bounding box center [669, 251] width 38 height 8
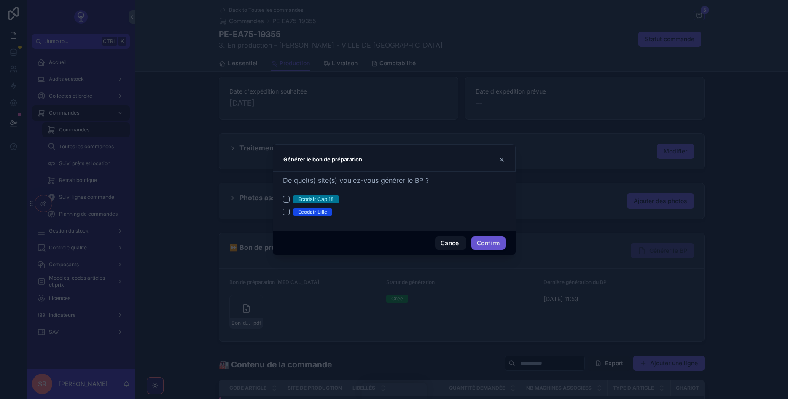
click at [284, 216] on div "Ecodair Lille" at bounding box center [394, 212] width 223 height 8
click at [286, 213] on button "Ecodair Lille" at bounding box center [286, 212] width 7 height 7
click at [495, 241] on button "Confirm" at bounding box center [489, 243] width 34 height 13
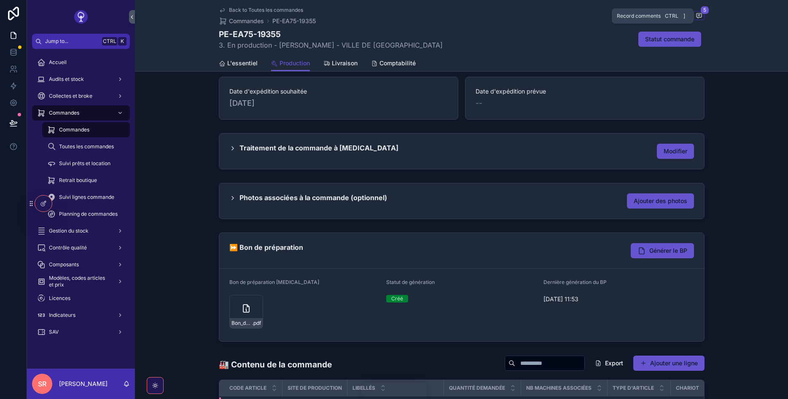
click at [700, 15] on icon "scrollable content" at bounding box center [699, 15] width 7 height 7
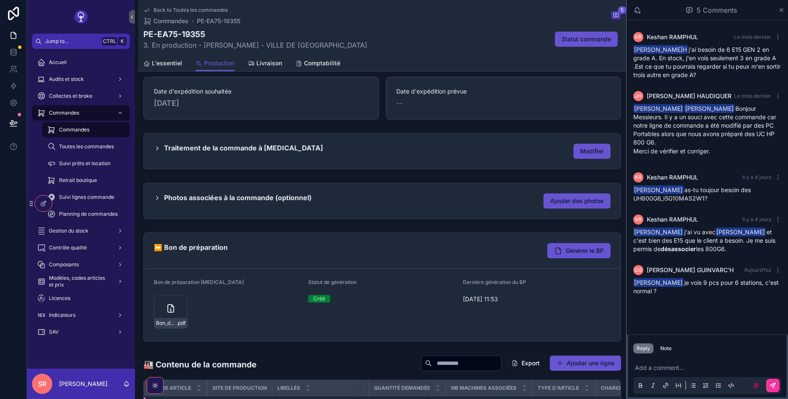
click at [405, 318] on div "Statut de génération Créé" at bounding box center [382, 305] width 148 height 52
click at [780, 11] on icon "scrollable content" at bounding box center [782, 10] width 6 height 7
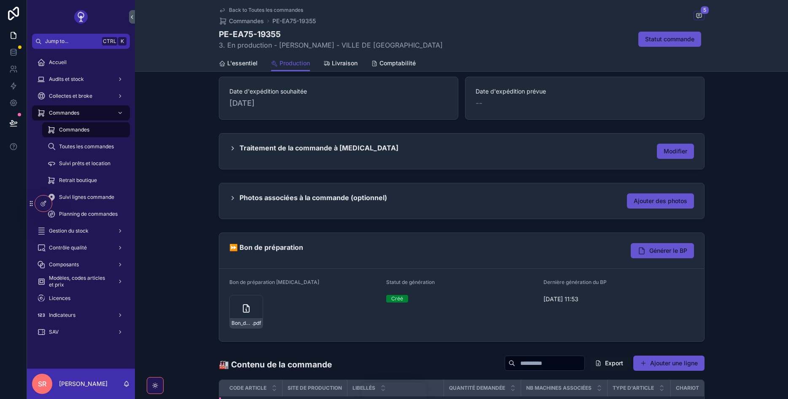
click at [642, 248] on icon "scrollable content" at bounding box center [642, 251] width 8 height 8
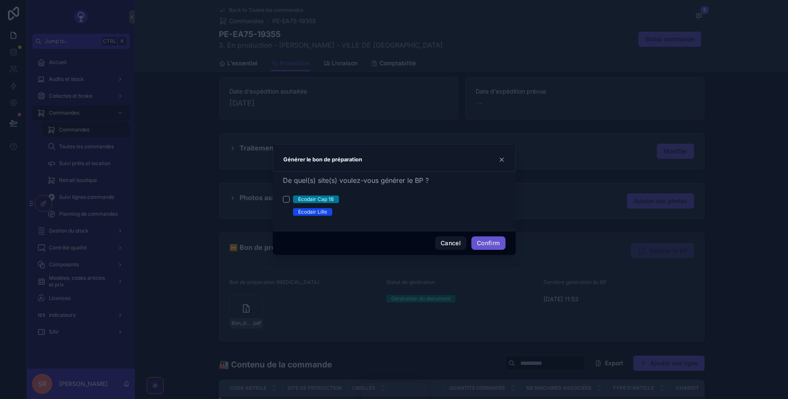
click at [307, 202] on div "Ecodair Cap 18" at bounding box center [316, 200] width 36 height 8
click at [290, 202] on button "Ecodair Cap 18" at bounding box center [286, 199] width 7 height 7
click at [286, 207] on div "Ecodair Cap 18 Ecodair Lille" at bounding box center [394, 206] width 223 height 20
click at [448, 240] on button "Cancel" at bounding box center [450, 243] width 31 height 13
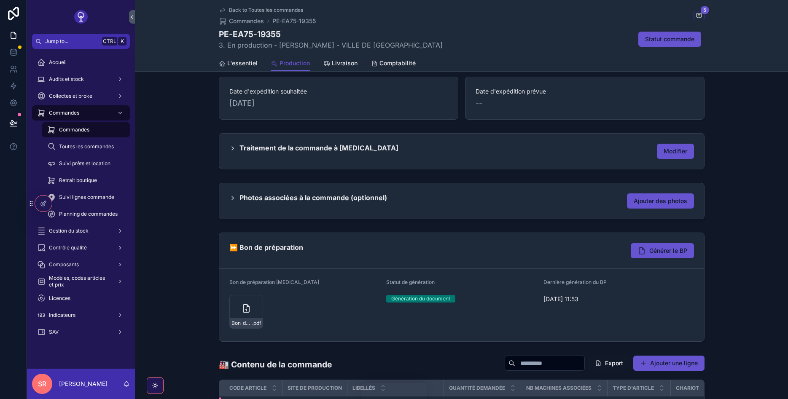
click at [646, 250] on button "Générer le BP" at bounding box center [662, 250] width 63 height 15
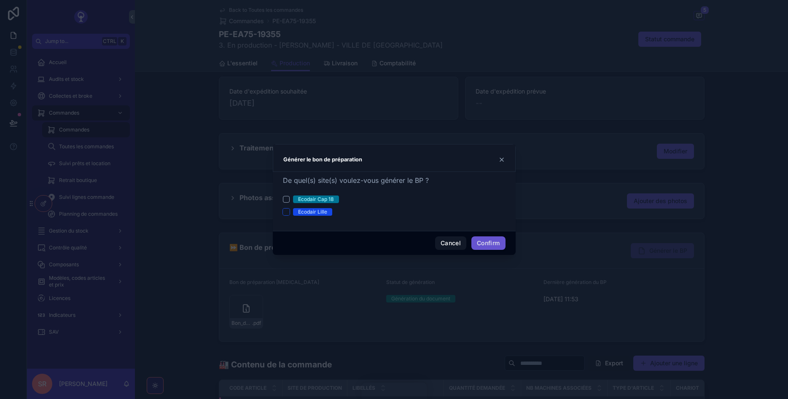
click at [285, 209] on button "Ecodair Lille" at bounding box center [286, 212] width 7 height 7
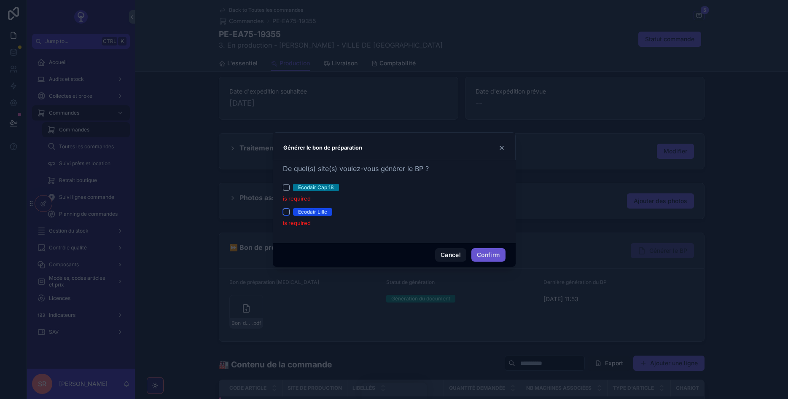
click at [289, 211] on button "Ecodair Lille" at bounding box center [286, 212] width 7 height 7
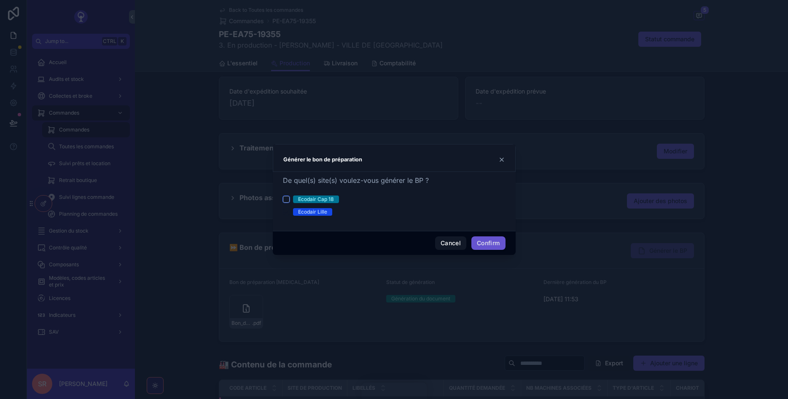
click at [285, 197] on button "Ecodair Cap 18" at bounding box center [286, 199] width 7 height 7
click at [488, 244] on button "Confirm" at bounding box center [489, 243] width 34 height 13
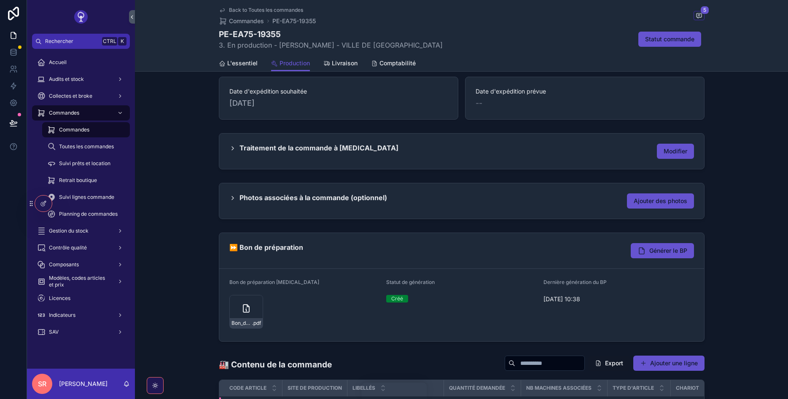
click at [242, 311] on icon "scrollable content" at bounding box center [246, 309] width 10 height 10
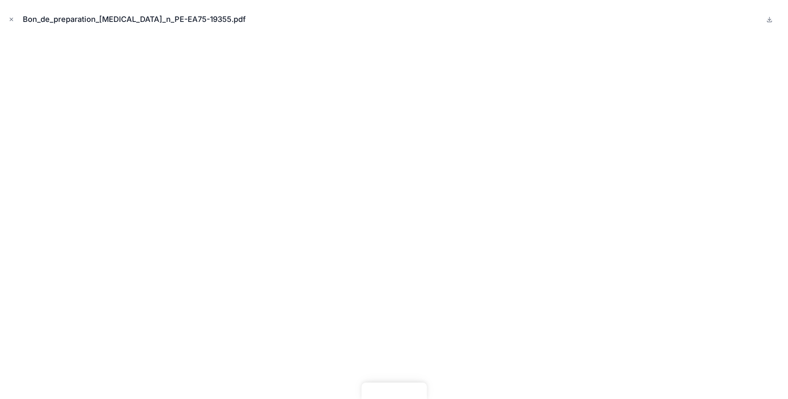
click at [13, 17] on icon "Close modal" at bounding box center [11, 19] width 6 height 6
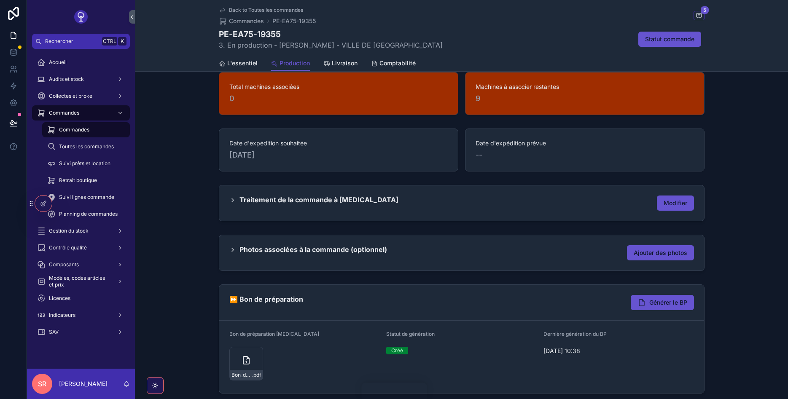
scroll to position [43, 0]
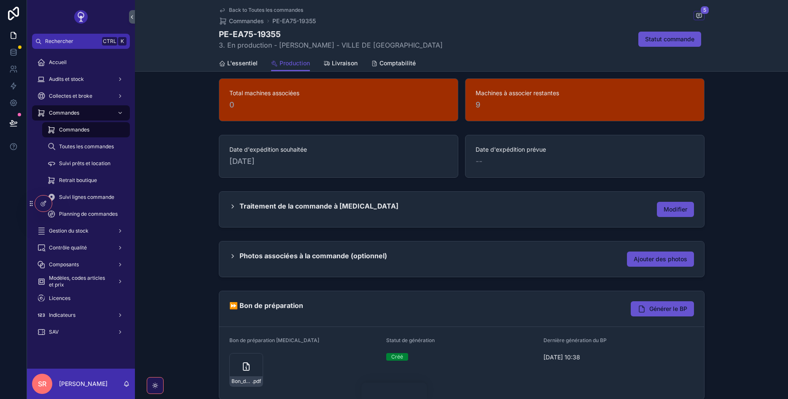
click at [236, 66] on span "L'essentiel" at bounding box center [242, 63] width 30 height 8
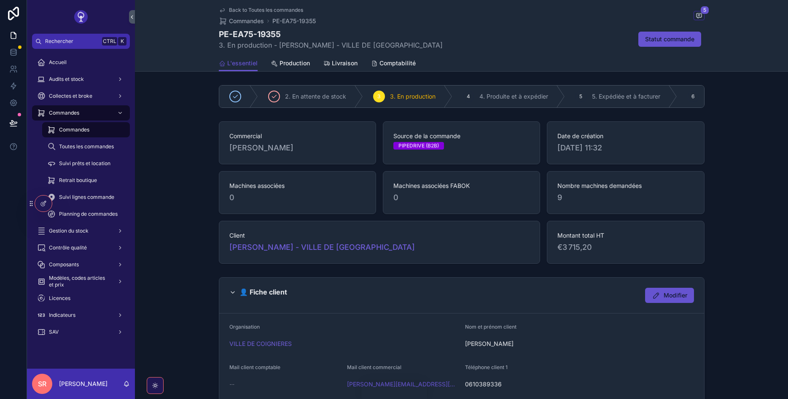
click at [294, 60] on span "Production" at bounding box center [295, 63] width 30 height 8
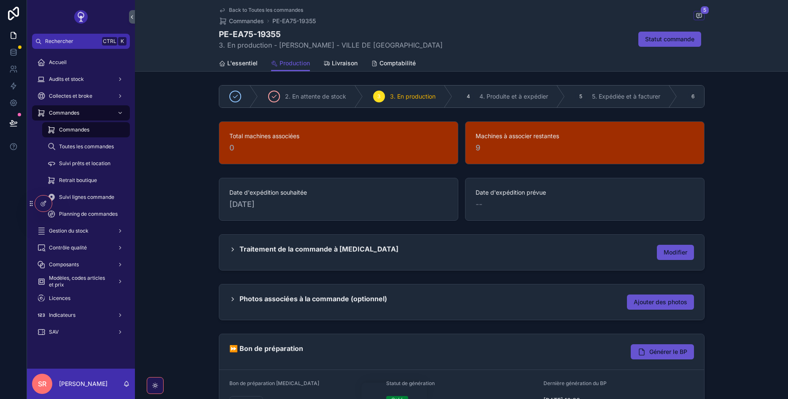
click at [332, 60] on span "Livraison" at bounding box center [345, 63] width 26 height 8
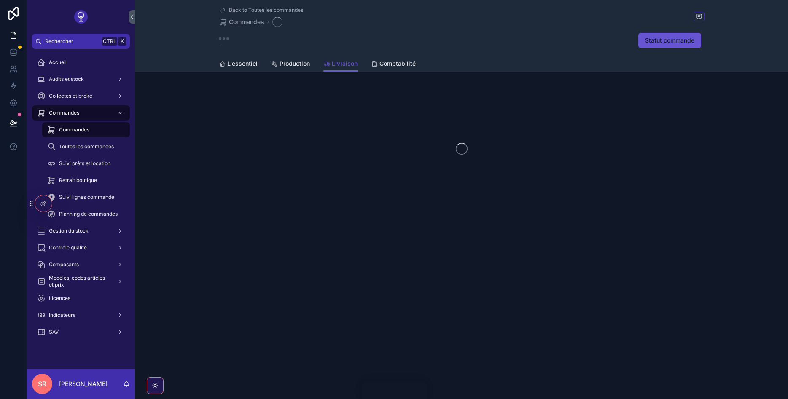
click at [294, 67] on span "Production" at bounding box center [295, 63] width 30 height 8
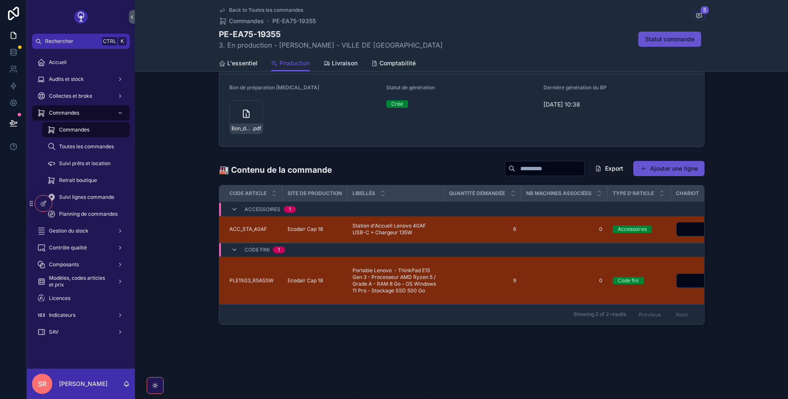
scroll to position [195, 0]
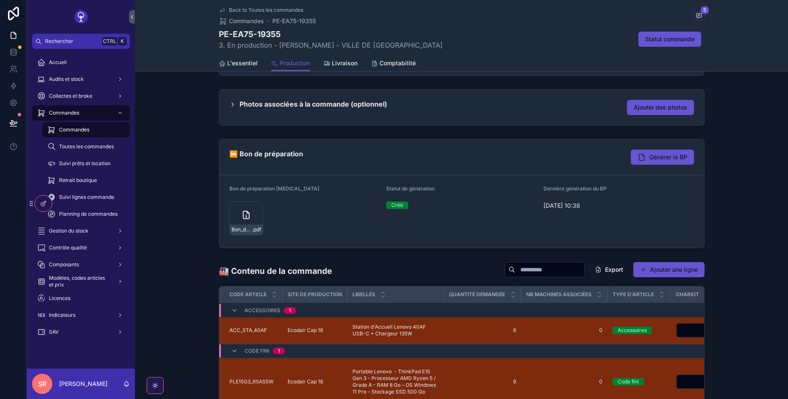
click at [45, 197] on div at bounding box center [43, 204] width 17 height 16
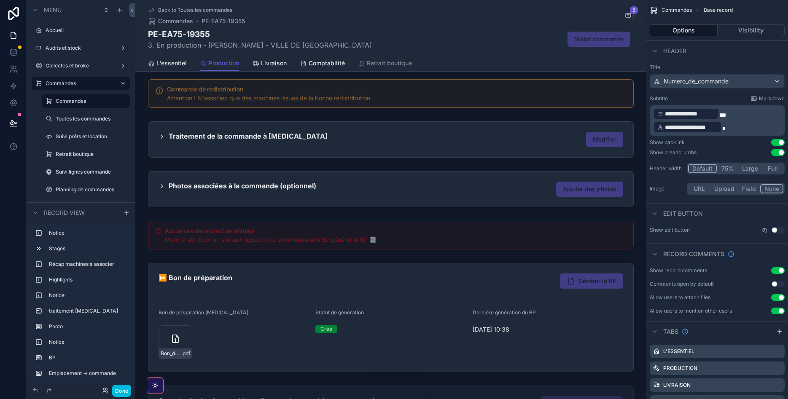
scroll to position [245, 0]
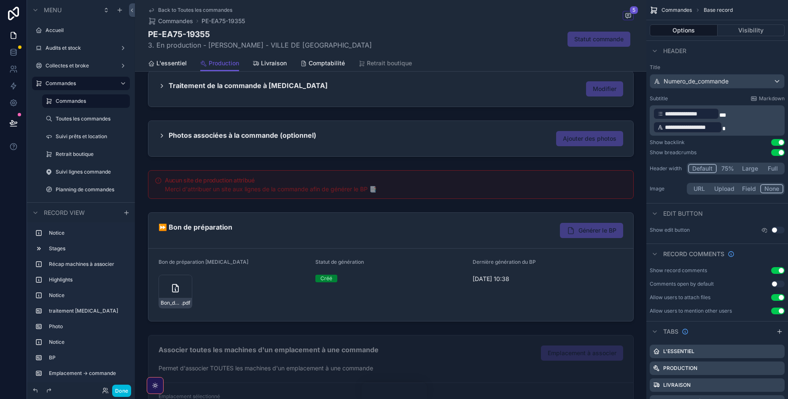
click at [284, 242] on div "scrollable content" at bounding box center [391, 267] width 512 height 116
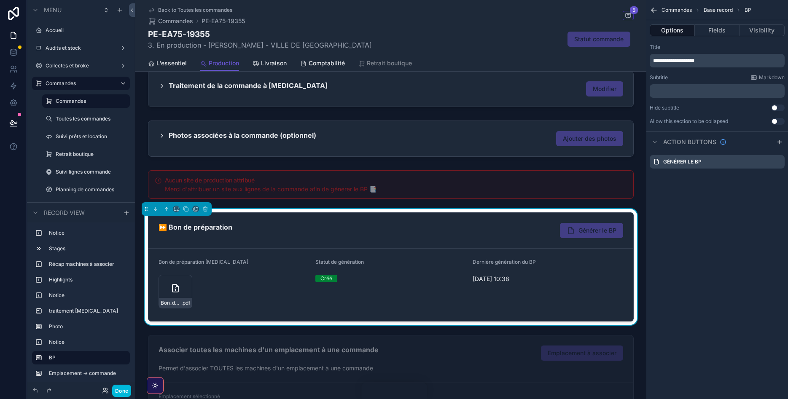
click at [0, 0] on icon "scrollable content" at bounding box center [0, 0] width 0 height 0
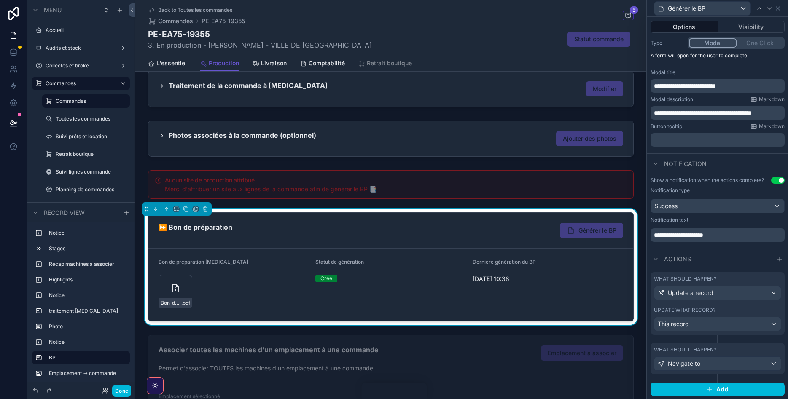
scroll to position [106, 0]
click at [764, 322] on div "This record" at bounding box center [718, 323] width 127 height 13
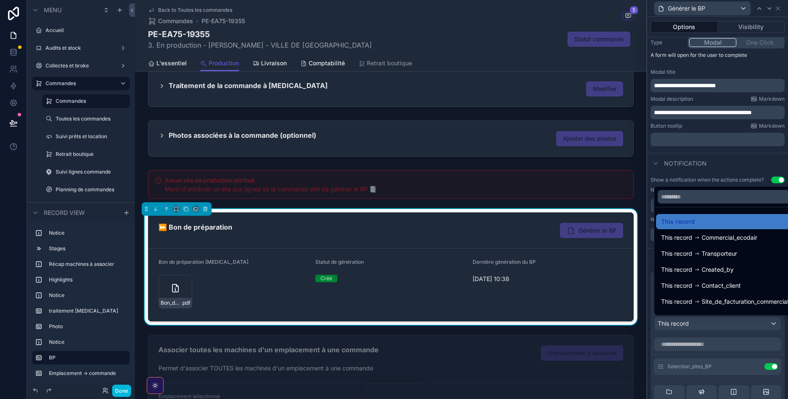
click at [650, 329] on div at bounding box center [717, 199] width 141 height 399
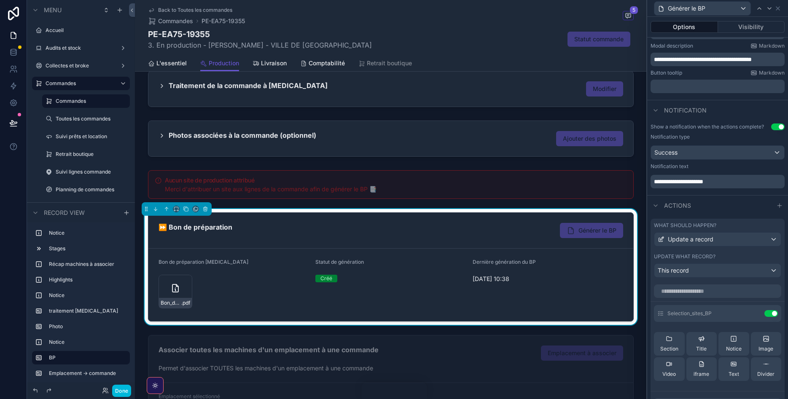
scroll to position [157, 0]
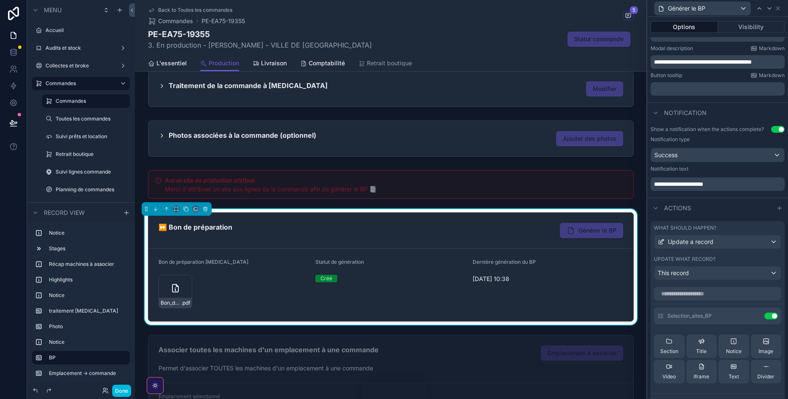
click at [0, 0] on icon at bounding box center [0, 0] width 0 height 0
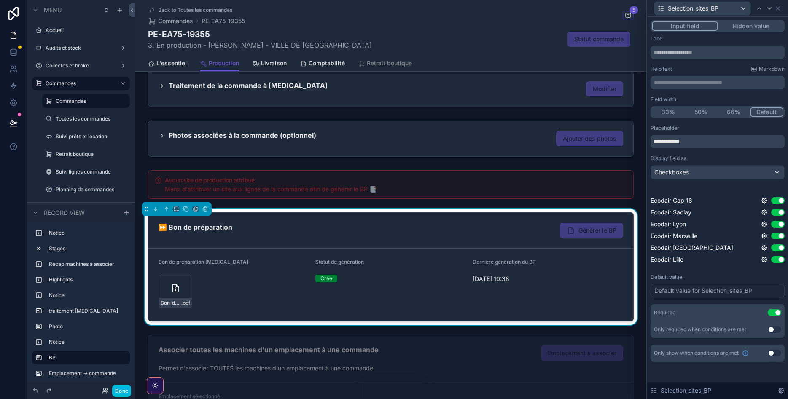
click at [765, 261] on icon at bounding box center [764, 259] width 7 height 7
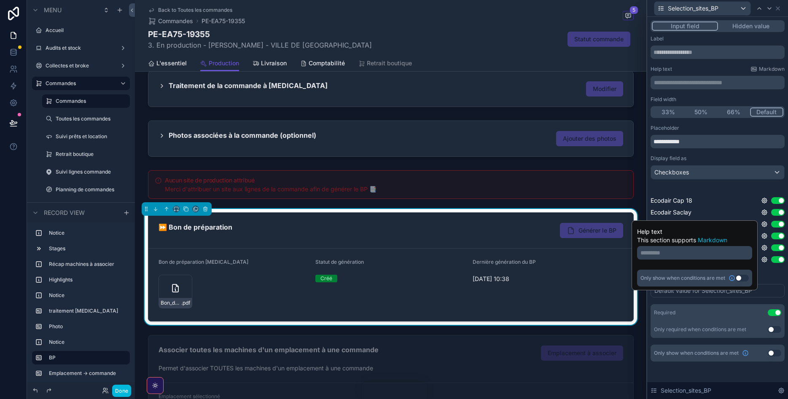
click at [741, 278] on button "Use setting" at bounding box center [742, 278] width 13 height 7
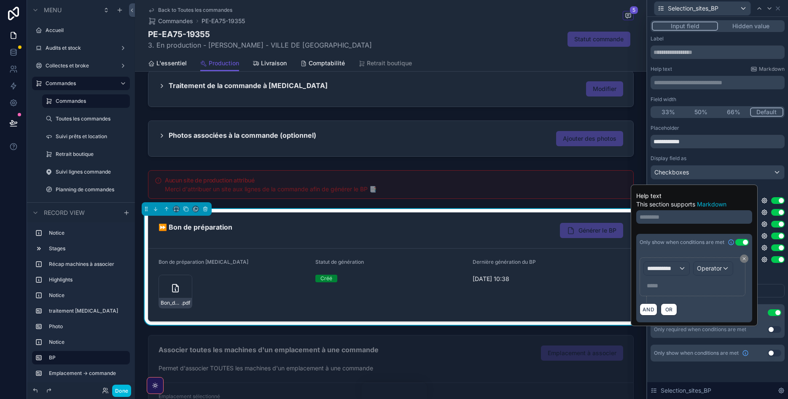
click at [780, 282] on div "Default value Default value for Selection_sites_BP" at bounding box center [718, 286] width 134 height 24
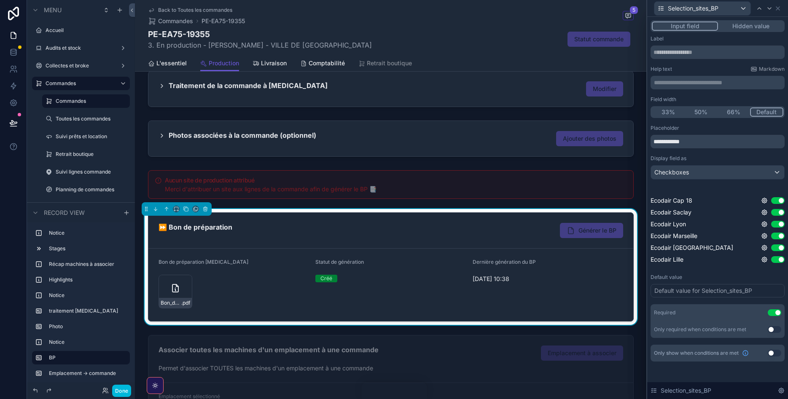
click at [763, 251] on icon at bounding box center [764, 248] width 7 height 7
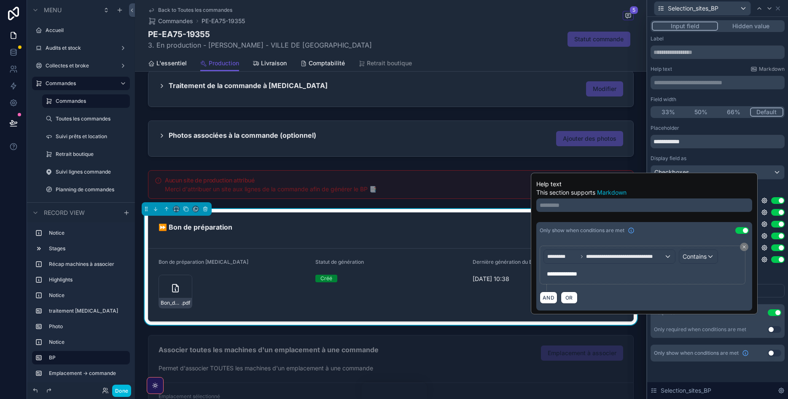
click at [782, 281] on div "Default value Default value for Selection_sites_BP" at bounding box center [718, 286] width 134 height 24
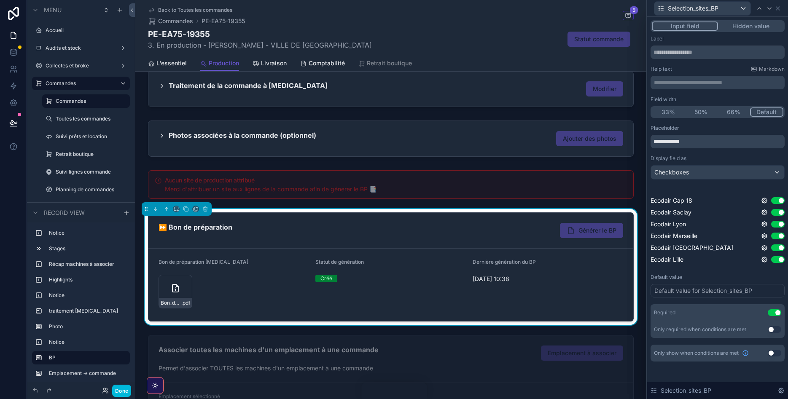
click at [763, 259] on icon at bounding box center [764, 259] width 5 height 5
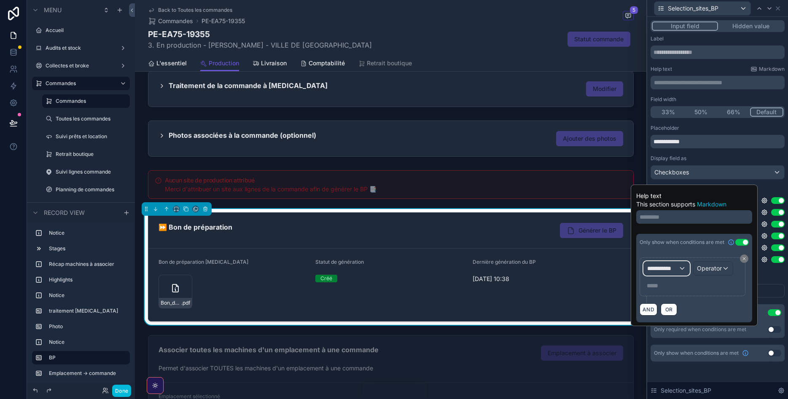
click at [661, 268] on span "**********" at bounding box center [662, 268] width 31 height 8
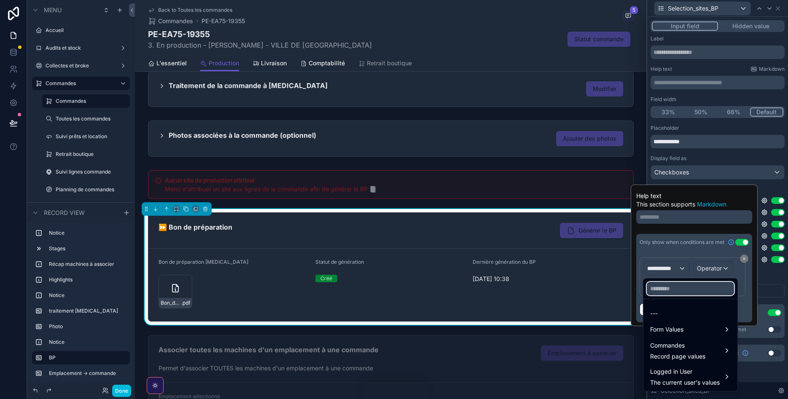
click at [665, 288] on input "text" at bounding box center [690, 288] width 87 height 13
type input "***"
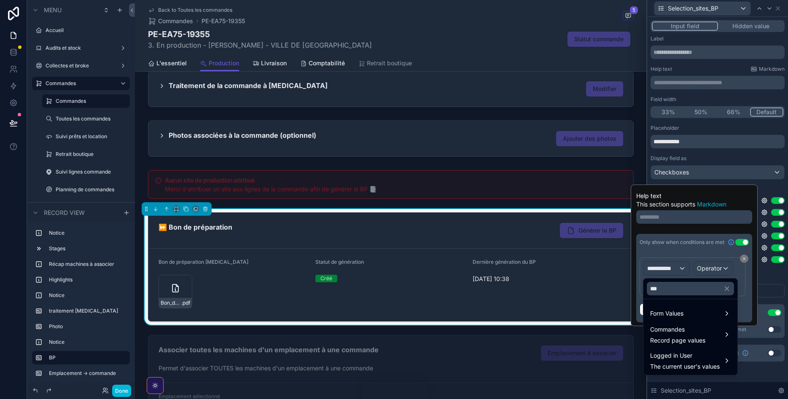
click at [701, 336] on div "Commandes Record page values" at bounding box center [677, 335] width 55 height 20
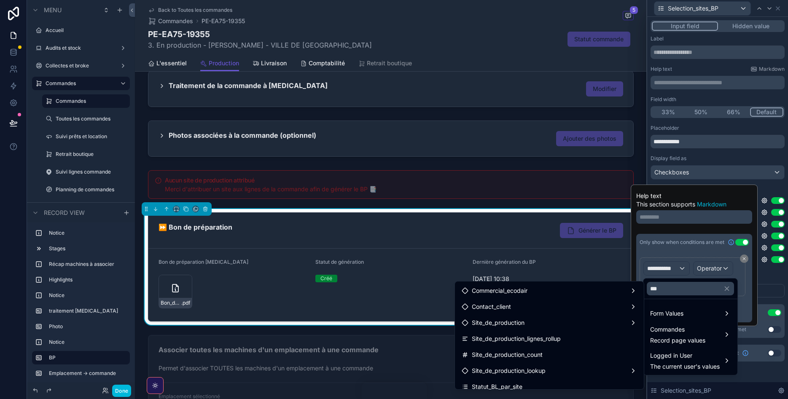
click at [560, 336] on span "Site_de_production_lignes_rollup" at bounding box center [516, 339] width 89 height 10
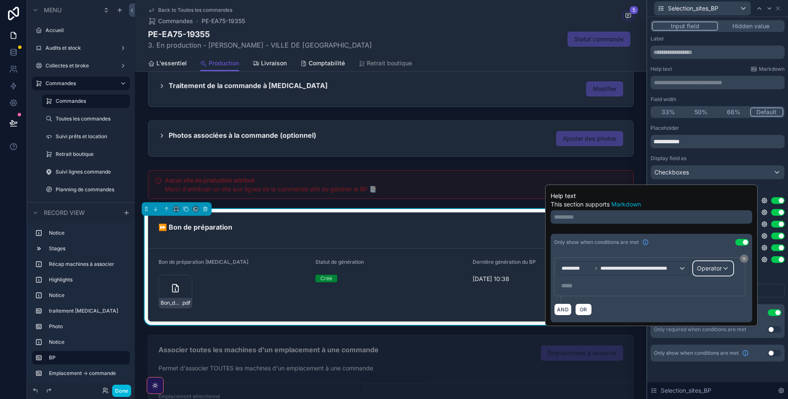
click at [705, 271] on span "Operator" at bounding box center [709, 268] width 25 height 7
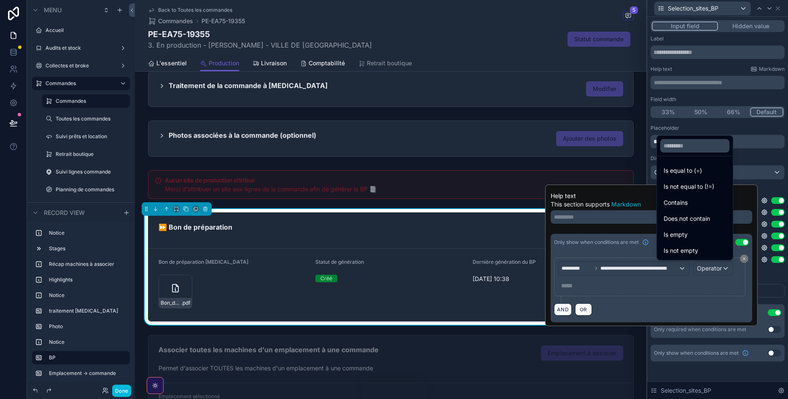
click at [690, 206] on div "Contains" at bounding box center [695, 203] width 62 height 10
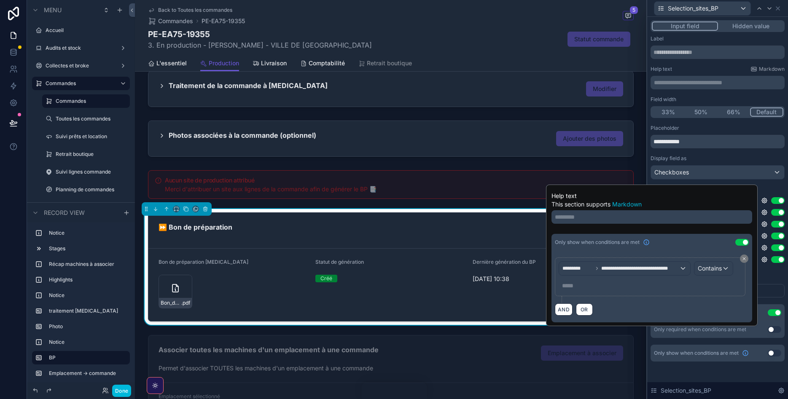
click at [616, 282] on p "***** ﻿" at bounding box center [651, 286] width 178 height 8
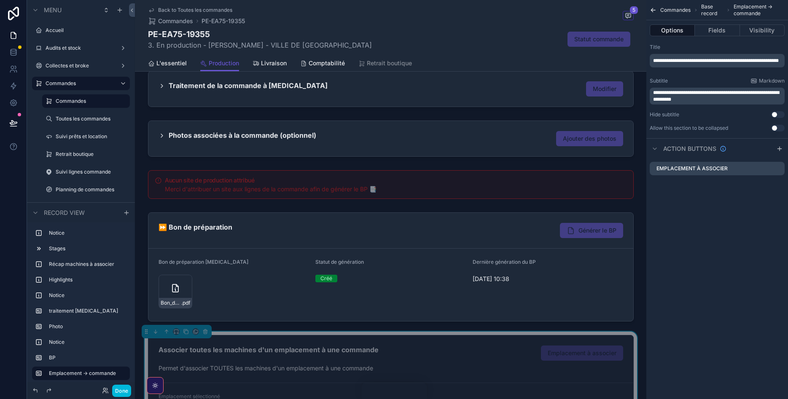
click at [656, 7] on icon "scrollable content" at bounding box center [653, 10] width 7 height 8
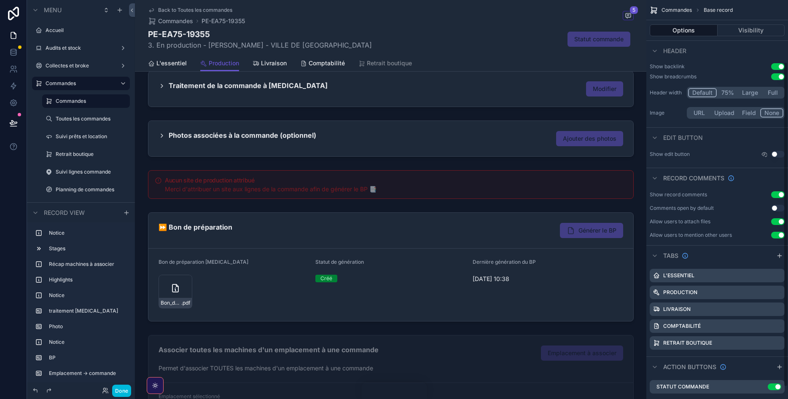
scroll to position [91, 0]
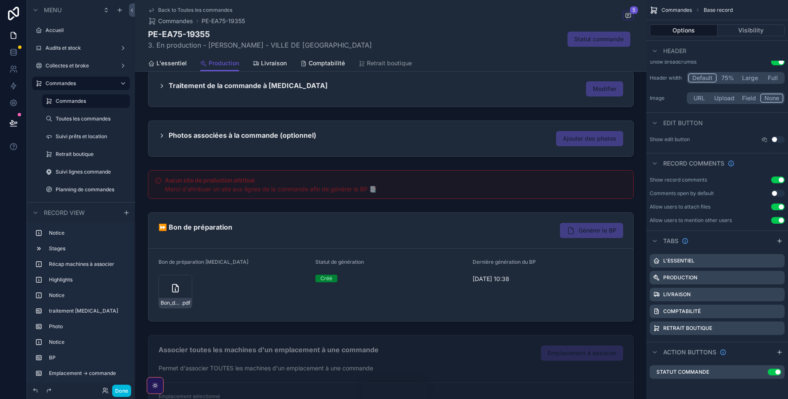
click at [559, 248] on div "scrollable content" at bounding box center [391, 267] width 512 height 116
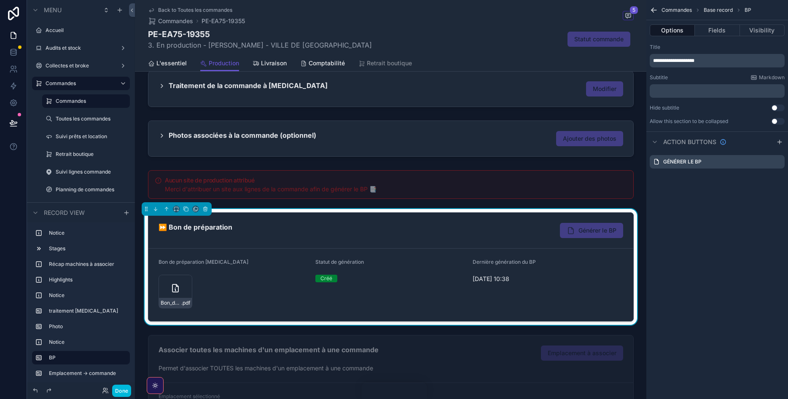
scroll to position [0, 0]
click at [0, 0] on icon "scrollable content" at bounding box center [0, 0] width 0 height 0
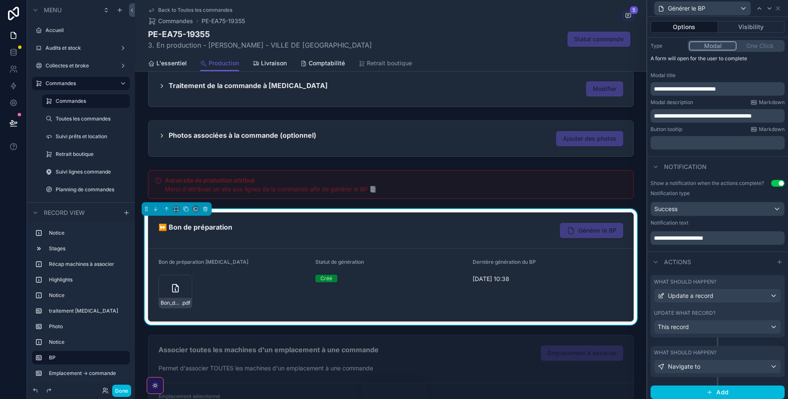
scroll to position [106, 0]
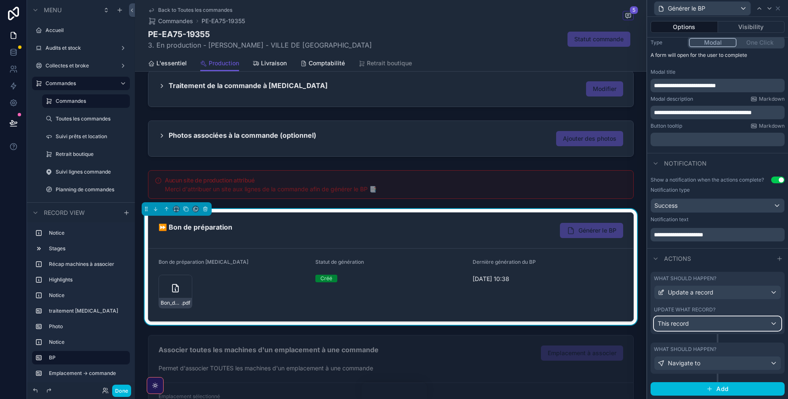
click at [738, 322] on div "This record" at bounding box center [718, 323] width 127 height 13
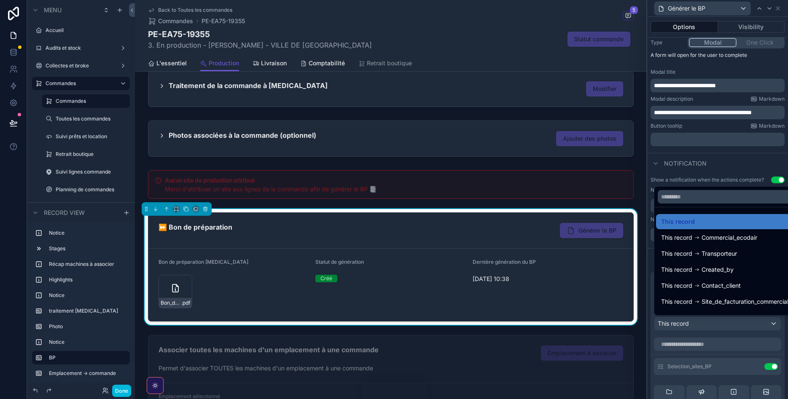
click at [738, 322] on div at bounding box center [717, 199] width 141 height 399
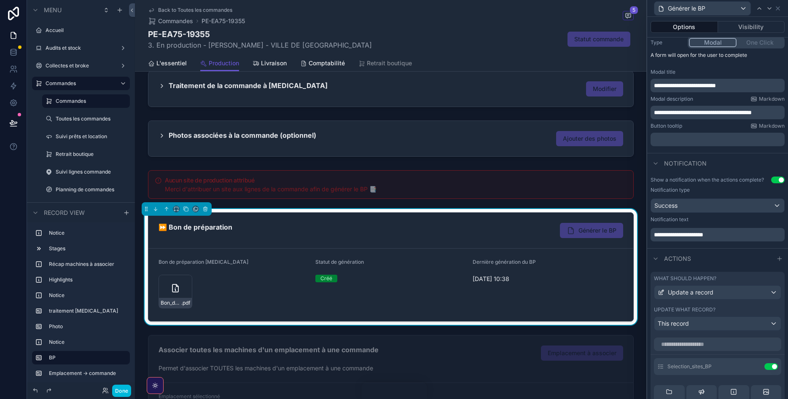
click at [0, 0] on icon at bounding box center [0, 0] width 0 height 0
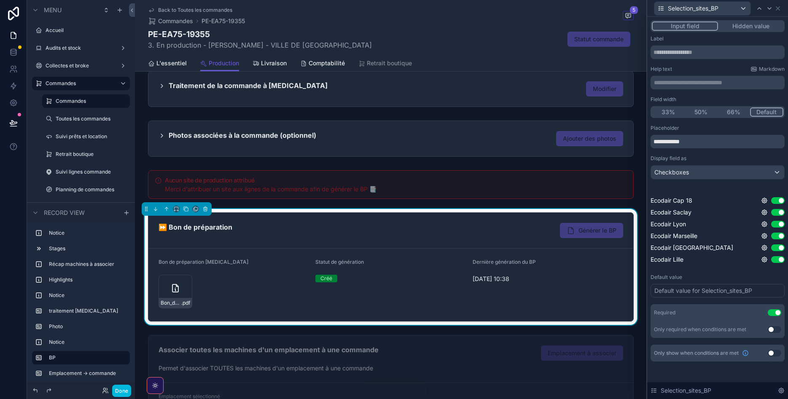
click at [764, 258] on icon at bounding box center [764, 259] width 5 height 5
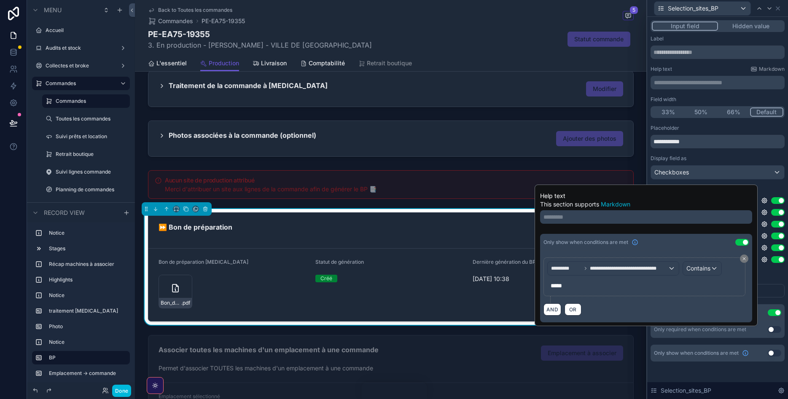
click at [640, 359] on div "scrollable content" at bounding box center [391, 383] width 512 height 102
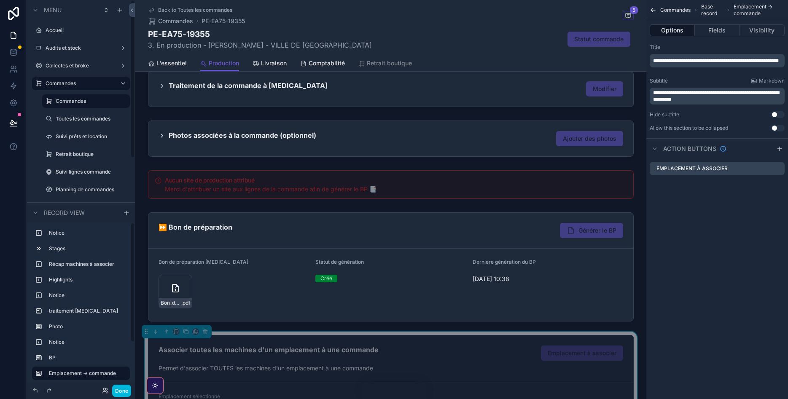
click at [121, 387] on button "Done" at bounding box center [121, 391] width 19 height 12
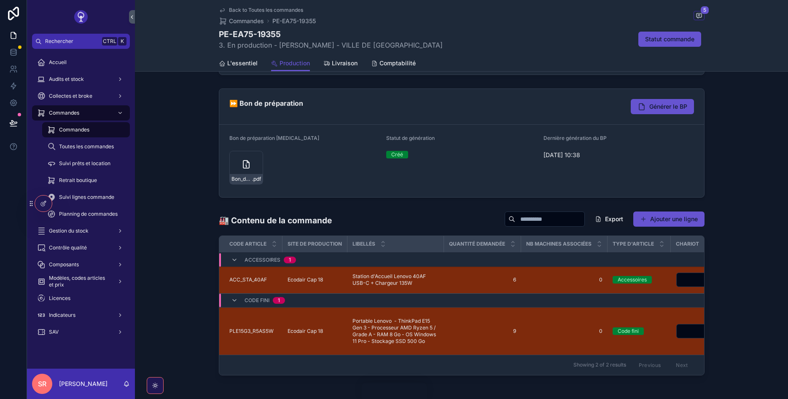
click at [676, 102] on button "Générer le BP" at bounding box center [662, 106] width 63 height 15
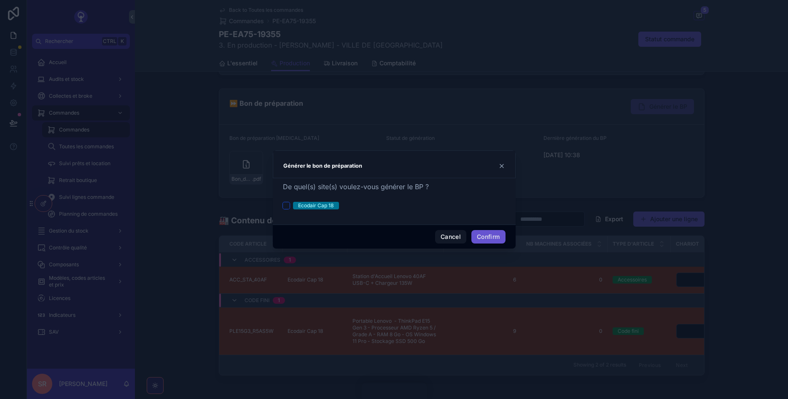
click at [288, 206] on button "Ecodair Cap 18" at bounding box center [286, 205] width 7 height 7
click at [388, 208] on div "Ecodair Cap 18" at bounding box center [394, 206] width 223 height 8
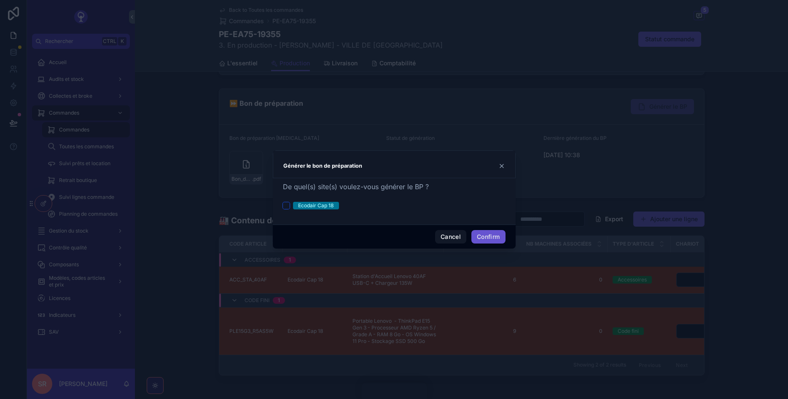
click at [286, 208] on button "Ecodair Cap 18" at bounding box center [286, 205] width 7 height 7
click at [459, 236] on button "Cancel" at bounding box center [450, 236] width 31 height 13
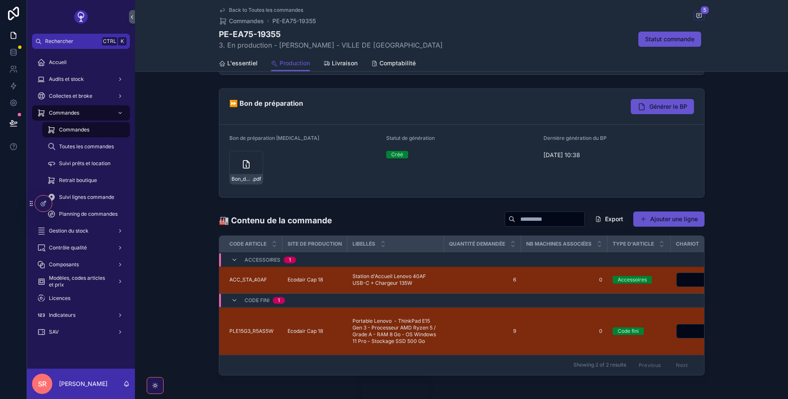
click at [242, 166] on icon "scrollable content" at bounding box center [246, 164] width 10 height 10
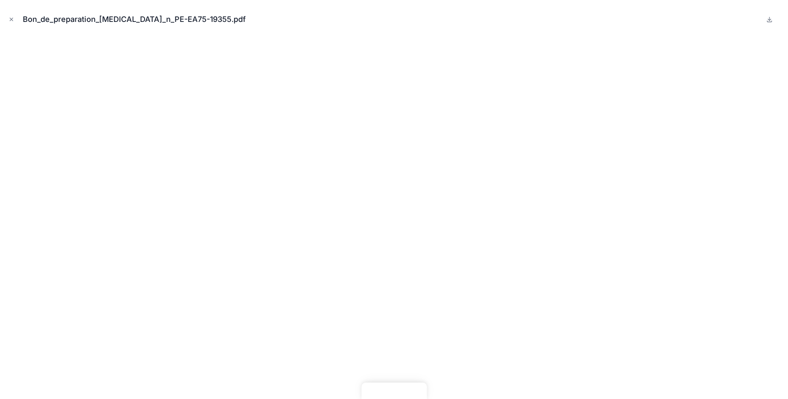
click at [11, 23] on button "Close modal" at bounding box center [11, 19] width 9 height 9
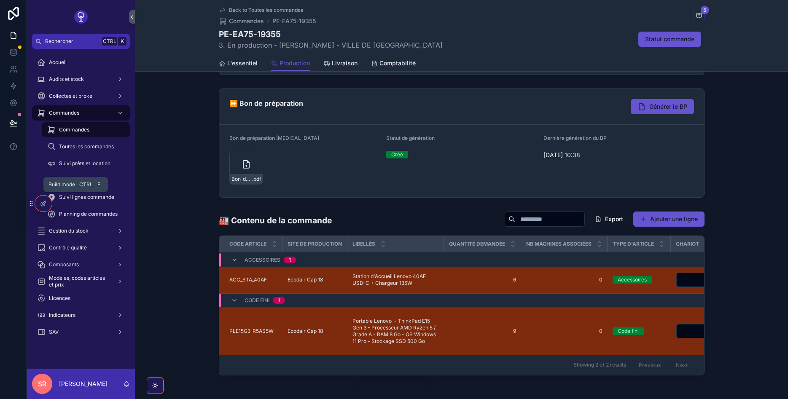
click at [48, 201] on div at bounding box center [43, 204] width 17 height 16
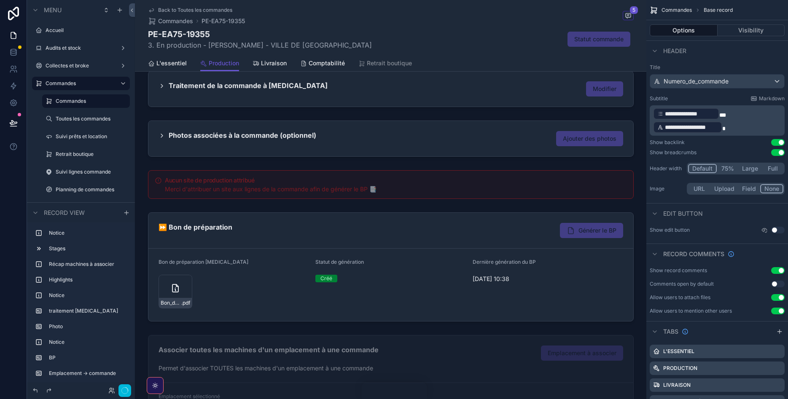
click at [474, 224] on div "scrollable content" at bounding box center [391, 267] width 512 height 116
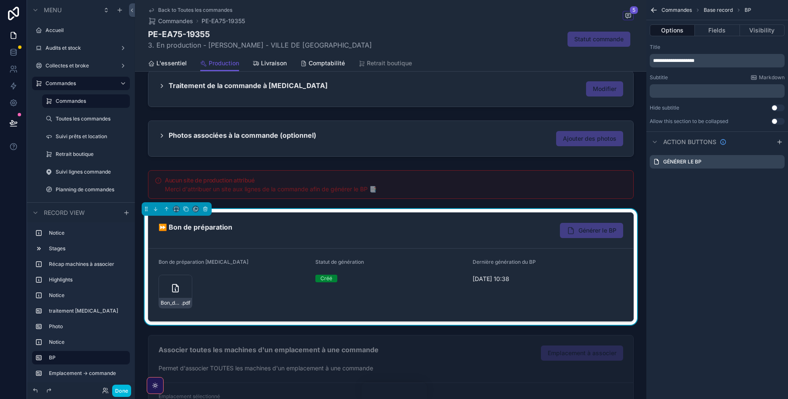
click at [0, 0] on icon "scrollable content" at bounding box center [0, 0] width 0 height 0
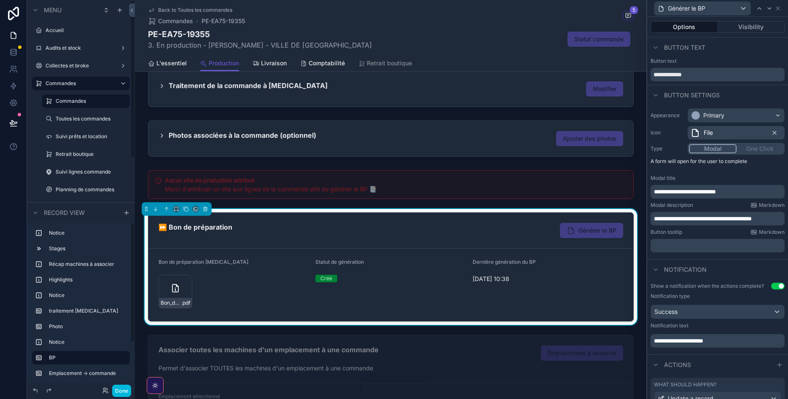
click at [120, 389] on button "Done" at bounding box center [121, 391] width 19 height 12
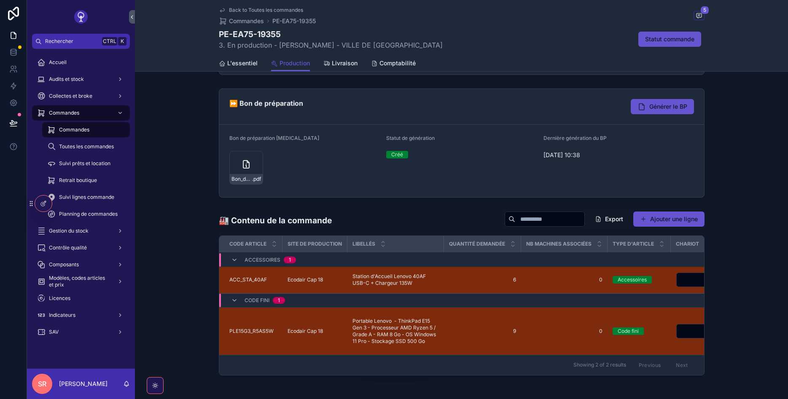
click at [667, 103] on span "Générer le BP" at bounding box center [669, 106] width 38 height 8
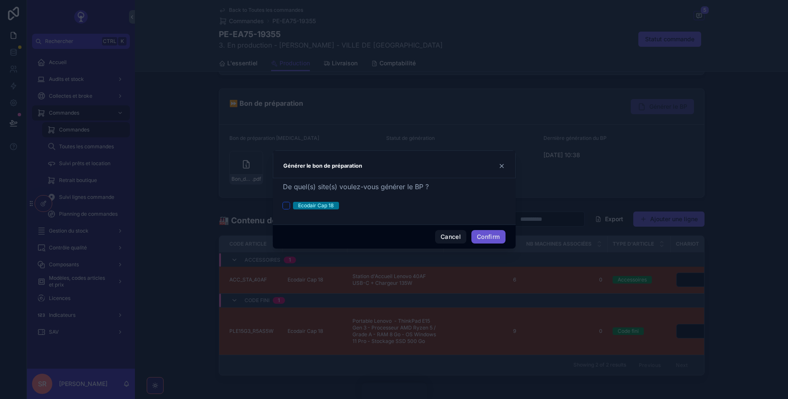
click at [286, 205] on button "Ecodair Cap 18" at bounding box center [286, 205] width 7 height 7
click at [489, 234] on button "Confirm" at bounding box center [489, 236] width 34 height 13
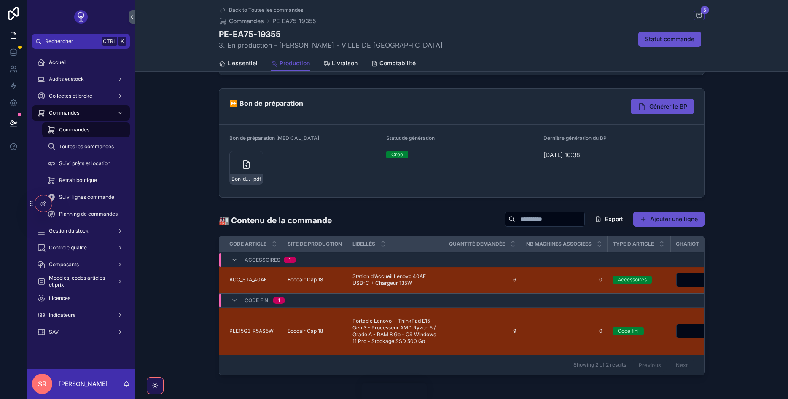
click at [39, 199] on div at bounding box center [43, 204] width 17 height 16
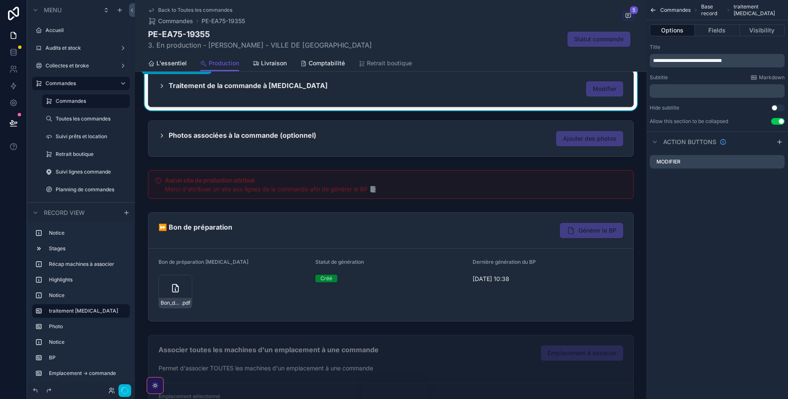
click at [405, 235] on div "scrollable content" at bounding box center [391, 267] width 512 height 116
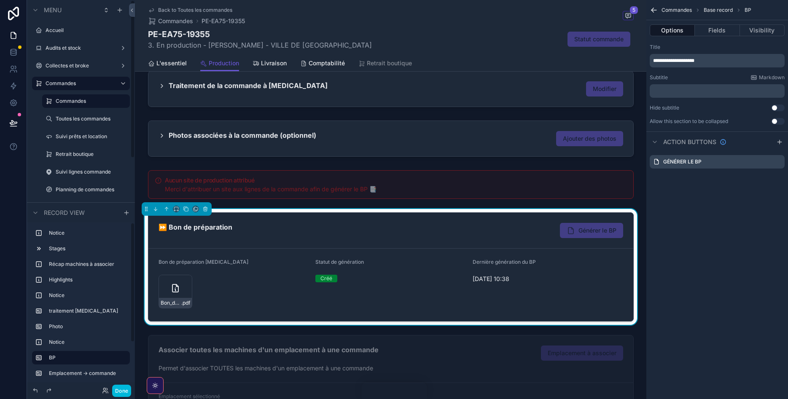
click at [126, 387] on button "Done" at bounding box center [121, 391] width 19 height 12
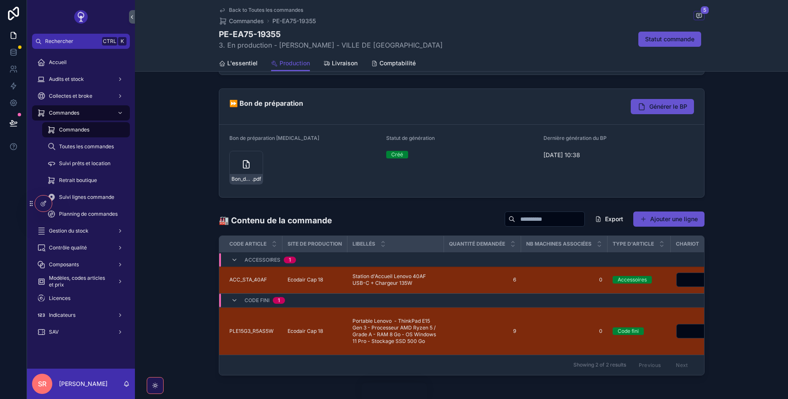
click at [662, 101] on button "Générer le BP" at bounding box center [662, 106] width 63 height 15
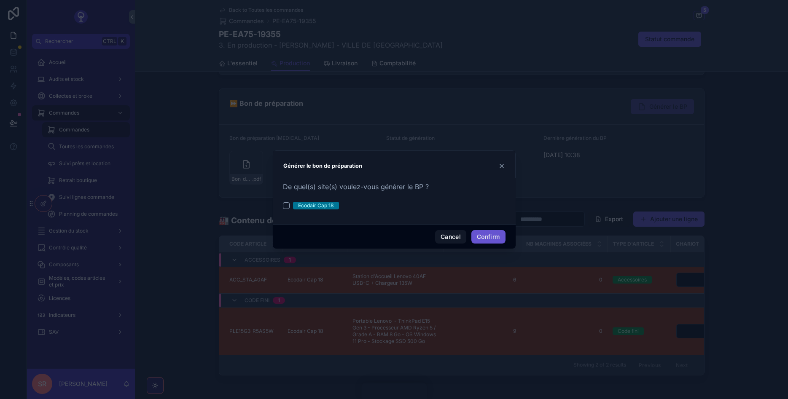
click at [305, 200] on div "De quel(s) site(s) voulez-vous générer le BP ? Ecodair Cap 18" at bounding box center [394, 200] width 223 height 36
click at [287, 206] on button "Ecodair Cap 18" at bounding box center [286, 205] width 7 height 7
click at [287, 205] on button "Ecodair Cap 18" at bounding box center [286, 205] width 7 height 7
click at [379, 207] on div "Ecodair Cap 18" at bounding box center [394, 206] width 223 height 8
click at [288, 207] on button "Ecodair Cap 18" at bounding box center [286, 205] width 7 height 7
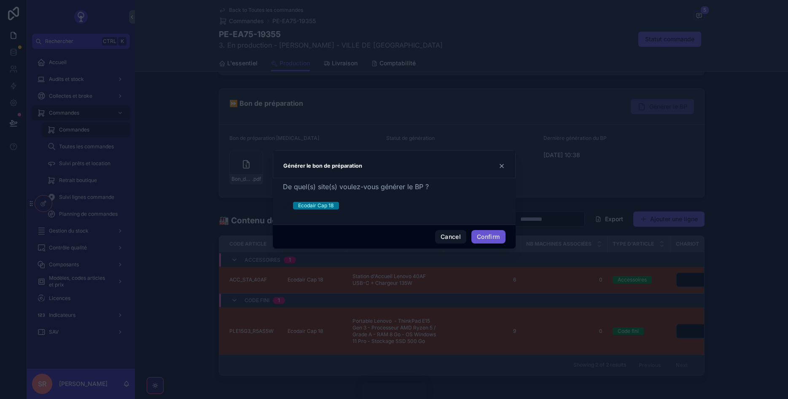
click at [389, 208] on div "Ecodair Cap 18" at bounding box center [394, 206] width 223 height 8
click at [285, 208] on button "Ecodair Cap 18" at bounding box center [286, 205] width 7 height 7
click at [371, 206] on div "Ecodair Cap 18" at bounding box center [394, 206] width 223 height 8
click at [491, 235] on button "Confirm" at bounding box center [489, 236] width 34 height 13
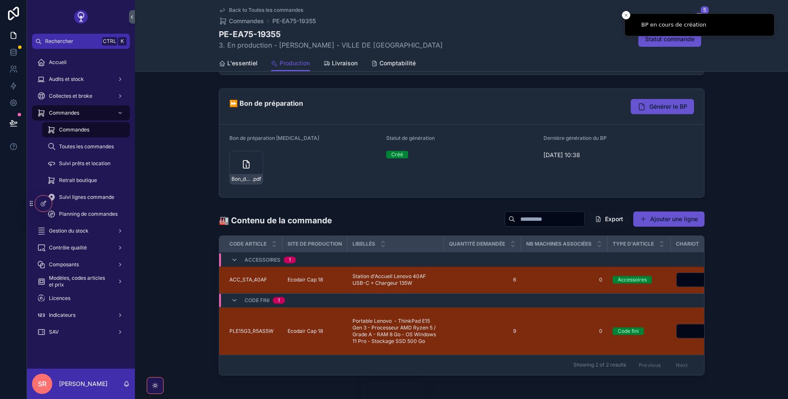
click at [651, 109] on span "Générer le BP" at bounding box center [669, 106] width 38 height 8
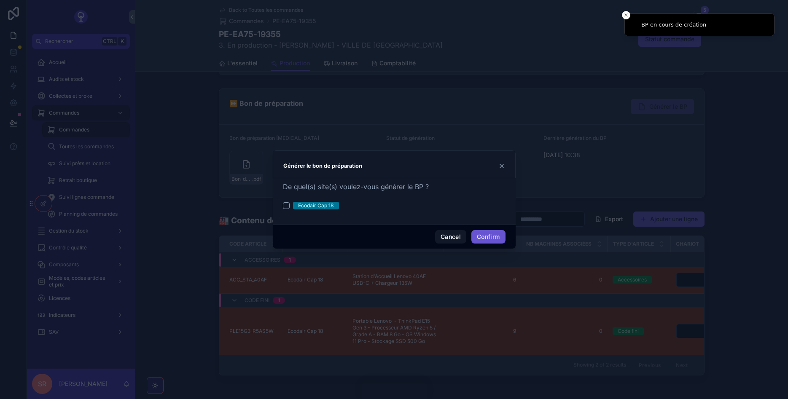
click at [487, 232] on button "Confirm" at bounding box center [489, 236] width 34 height 13
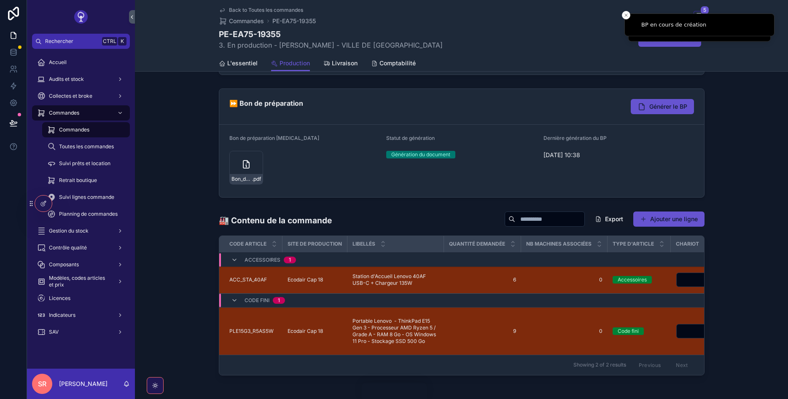
click at [641, 100] on button "Générer le BP" at bounding box center [662, 106] width 63 height 15
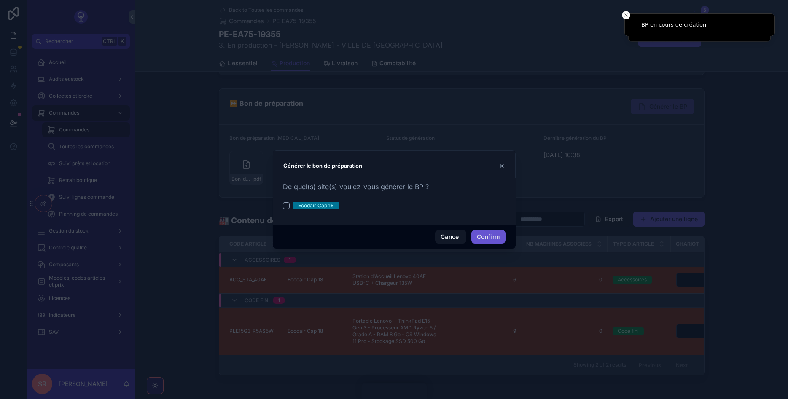
click at [302, 199] on div "De quel(s) site(s) voulez-vous générer le BP ? Ecodair Cap 18" at bounding box center [394, 200] width 223 height 36
click at [298, 204] on div "Ecodair Cap 18" at bounding box center [316, 206] width 36 height 8
click at [290, 204] on button "Ecodair Cap 18" at bounding box center [286, 205] width 7 height 7
click at [487, 232] on button "Confirm" at bounding box center [489, 236] width 34 height 13
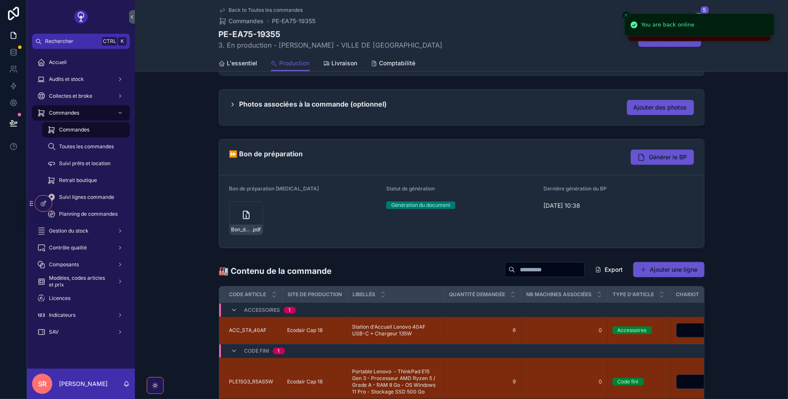
scroll to position [194, 0]
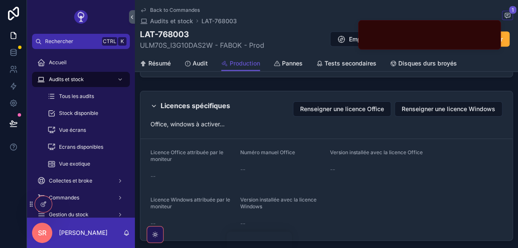
scroll to position [788, 0]
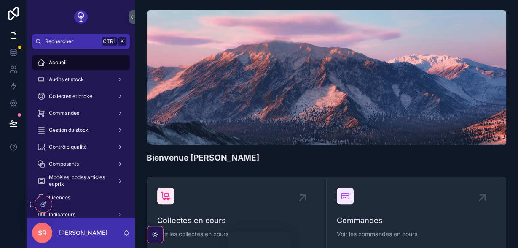
click at [111, 83] on div "Audits et stock" at bounding box center [81, 79] width 88 height 13
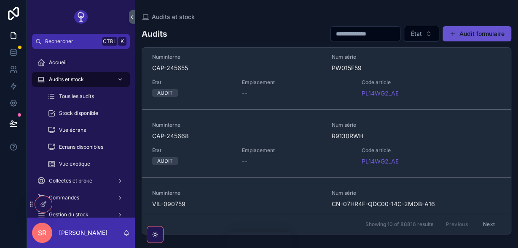
scroll to position [142, 0]
click at [420, 31] on span "État" at bounding box center [416, 34] width 11 height 8
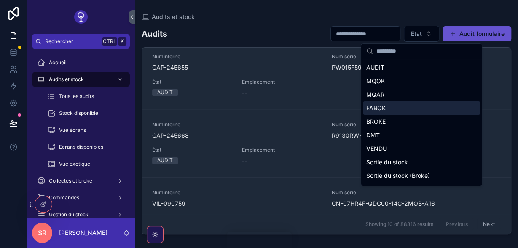
click at [390, 108] on div "FABOK" at bounding box center [421, 107] width 117 height 13
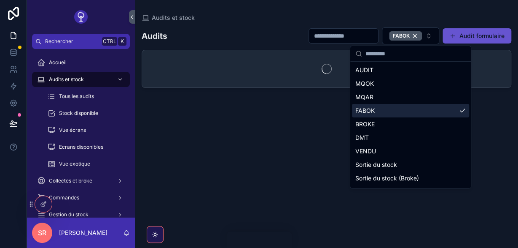
click at [261, 76] on div "scrollable content" at bounding box center [326, 68] width 369 height 37
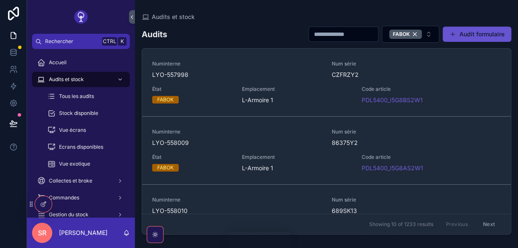
click at [322, 36] on input "scrollable content" at bounding box center [343, 34] width 69 height 12
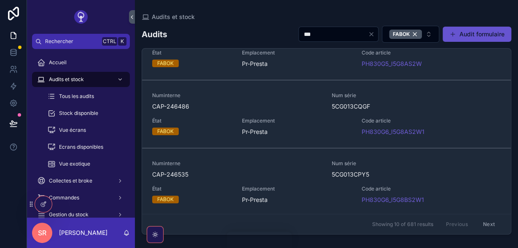
scroll to position [512, 0]
type input "***"
click at [485, 219] on button "Next" at bounding box center [489, 223] width 24 height 13
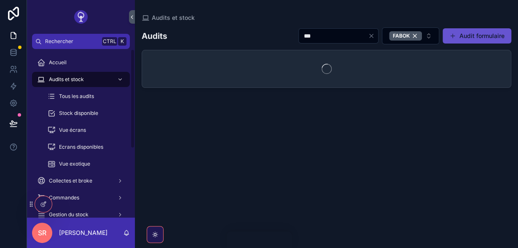
click at [92, 98] on span "Tous les audits" at bounding box center [76, 96] width 35 height 7
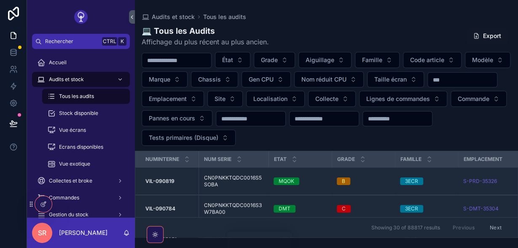
click at [211, 61] on input "scrollable content" at bounding box center [176, 60] width 69 height 12
click at [305, 104] on button "Localisation" at bounding box center [275, 99] width 59 height 16
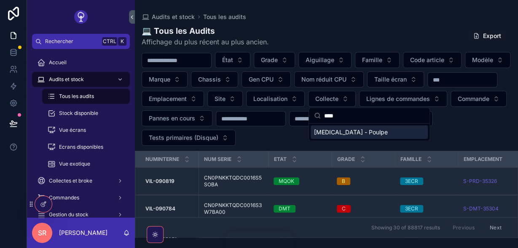
type input "****"
click at [360, 132] on div "[MEDICAL_DATA] - Poulpe" at bounding box center [369, 131] width 117 height 13
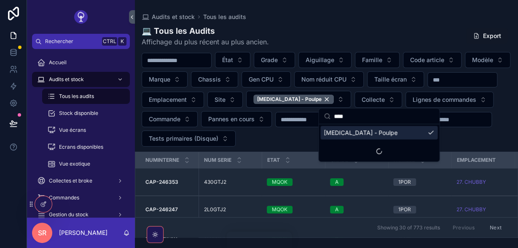
click at [251, 65] on button "État" at bounding box center [232, 60] width 35 height 16
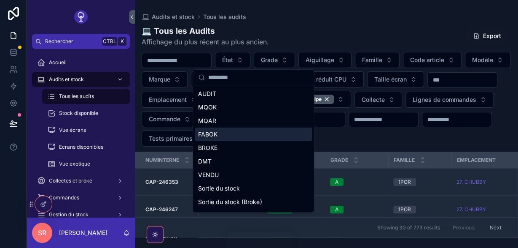
click at [225, 137] on div "FABOK" at bounding box center [253, 133] width 117 height 13
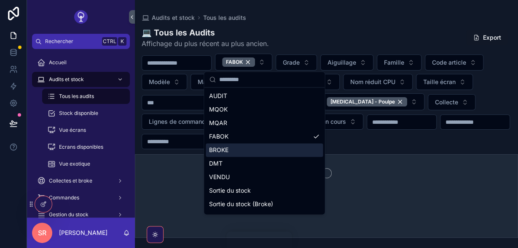
click at [482, 146] on div "FABOK Grade Aiguillage Famille Code article Modèle Marque Chassis Gen CPU Nom r…" at bounding box center [326, 101] width 383 height 95
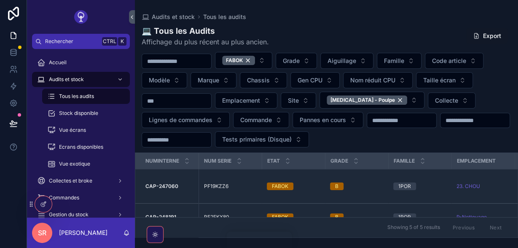
click at [172, 184] on strong "CAP-247060" at bounding box center [162, 186] width 33 height 6
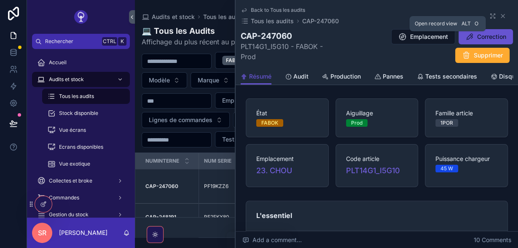
click at [491, 19] on icon "scrollable content" at bounding box center [493, 16] width 7 height 7
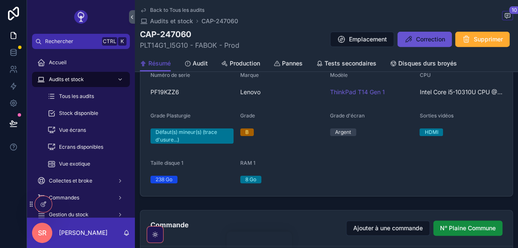
scroll to position [162, 0]
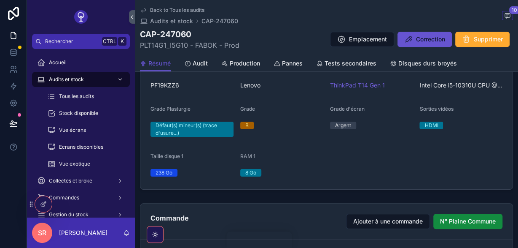
click at [232, 65] on span "Production" at bounding box center [245, 63] width 30 height 8
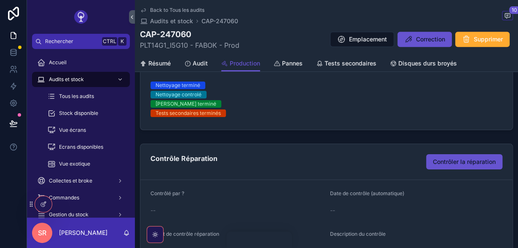
scroll to position [221, 0]
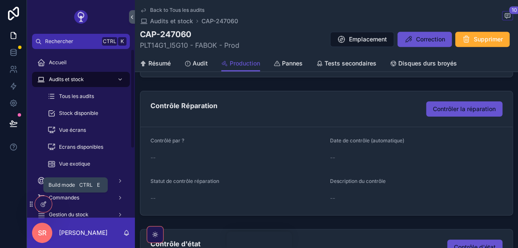
click at [47, 204] on div at bounding box center [43, 204] width 17 height 16
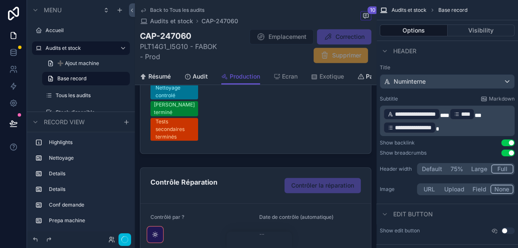
scroll to position [291, 0]
click at [230, 181] on div "scrollable content" at bounding box center [256, 229] width 242 height 131
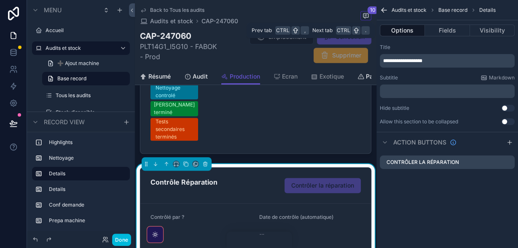
click at [484, 32] on button "Visibility" at bounding box center [492, 30] width 45 height 12
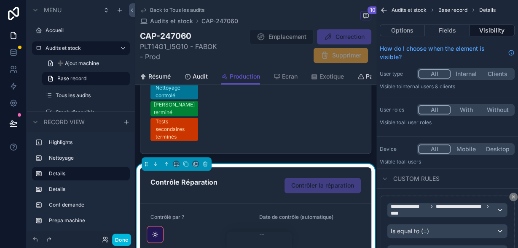
scroll to position [56, 0]
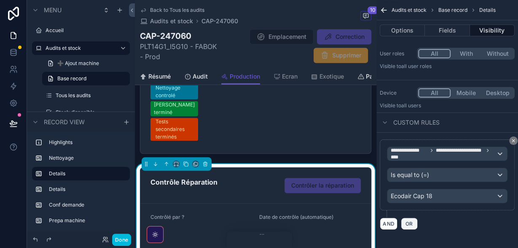
click at [410, 223] on span "OR" at bounding box center [409, 223] width 11 height 6
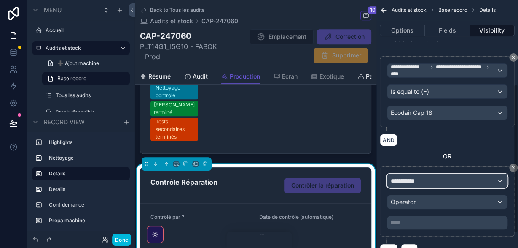
click at [444, 184] on div "**********" at bounding box center [448, 180] width 120 height 13
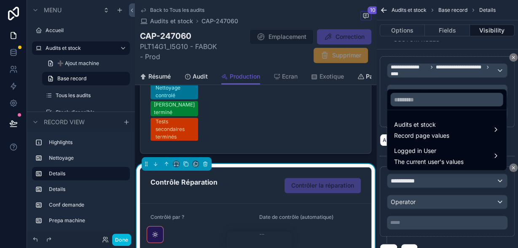
click at [431, 126] on span "Audits et stock" at bounding box center [421, 124] width 55 height 10
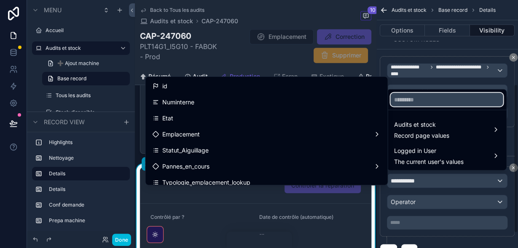
click at [425, 100] on input "text" at bounding box center [447, 99] width 113 height 13
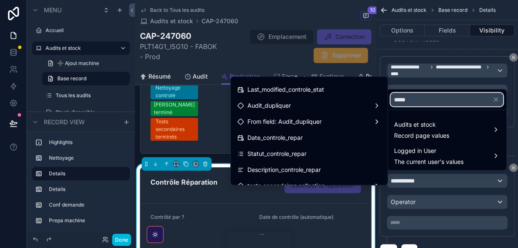
scroll to position [110, 0]
type input "*****"
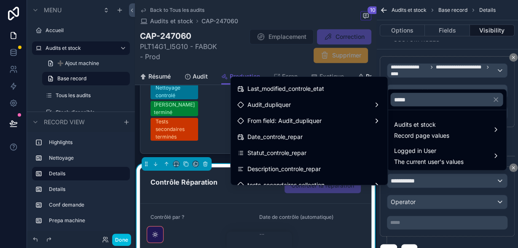
click at [358, 134] on div "Date_controle_repar" at bounding box center [308, 137] width 143 height 10
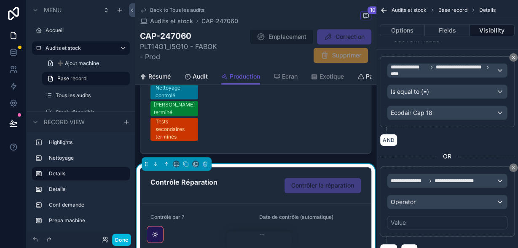
scroll to position [291, 0]
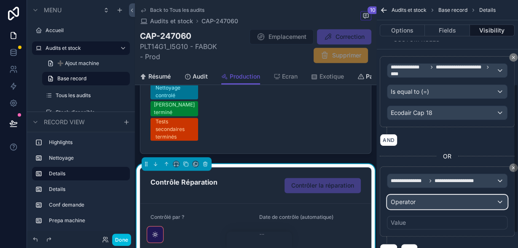
click at [420, 203] on div "Operator" at bounding box center [448, 201] width 120 height 13
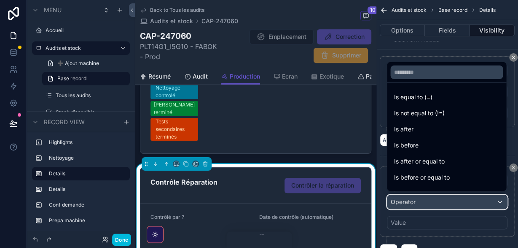
scroll to position [28, 0]
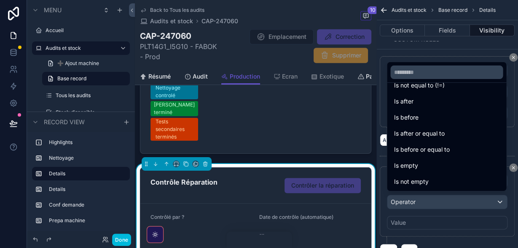
click at [435, 180] on div "Is not empty" at bounding box center [447, 181] width 106 height 10
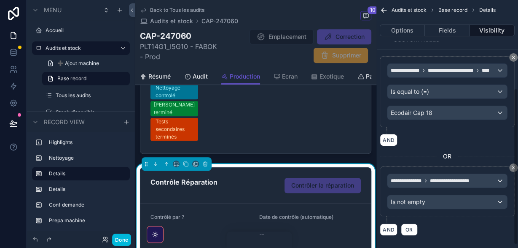
scroll to position [291, 0]
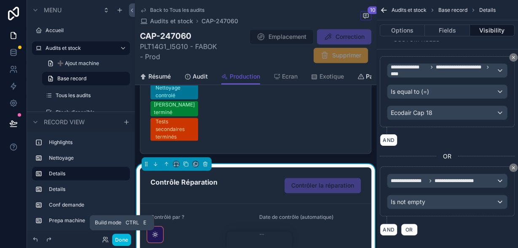
click at [120, 239] on button "Done" at bounding box center [121, 239] width 19 height 12
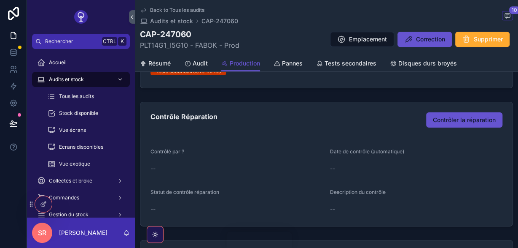
scroll to position [210, 0]
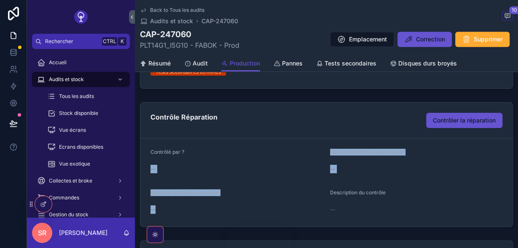
drag, startPoint x: 266, startPoint y: 208, endPoint x: 275, endPoint y: 141, distance: 67.7
click at [275, 141] on form "Contrôlé par ? -- Date de contrôle (automatique) -- Statut de contrôle réparati…" at bounding box center [326, 182] width 372 height 88
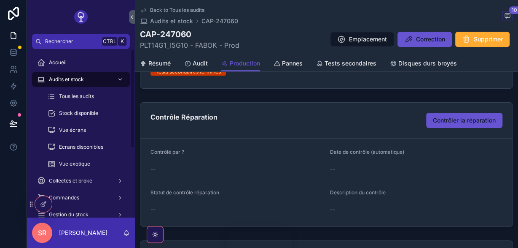
click at [35, 204] on div at bounding box center [40, 203] width 24 height 17
click at [39, 205] on div at bounding box center [43, 204] width 17 height 16
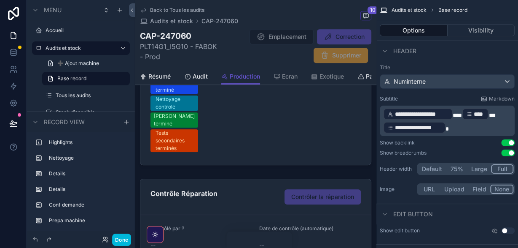
scroll to position [280, 0]
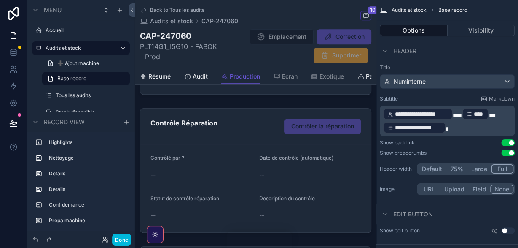
click at [259, 144] on div "scrollable content" at bounding box center [256, 170] width 242 height 131
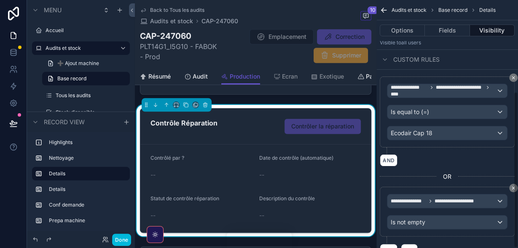
scroll to position [144, 0]
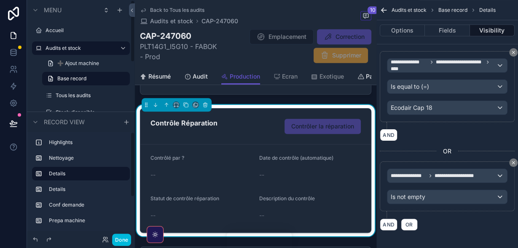
click at [126, 239] on button "Done" at bounding box center [121, 239] width 19 height 12
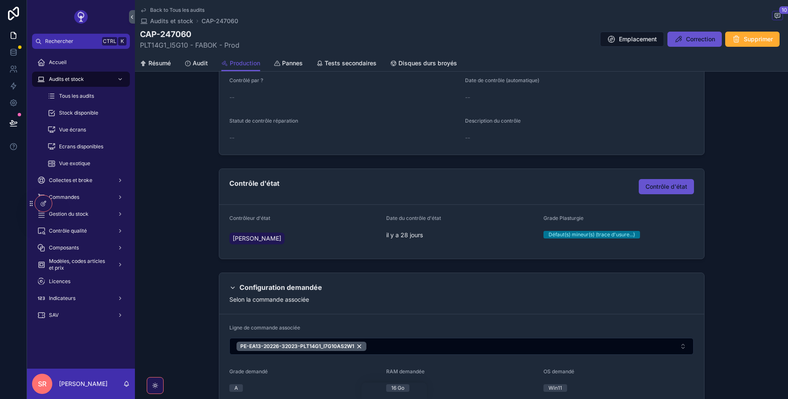
scroll to position [124, 0]
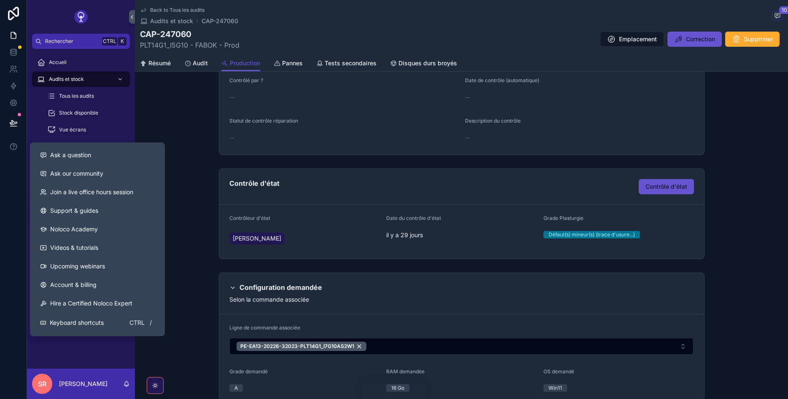
click at [73, 149] on button "Ask a question" at bounding box center [97, 155] width 128 height 19
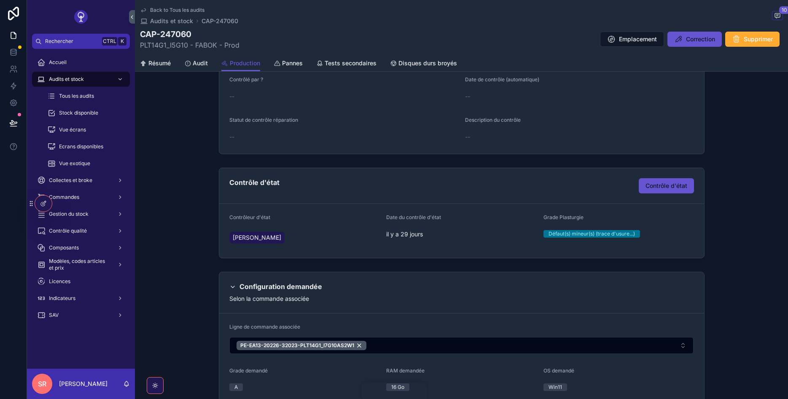
scroll to position [0, 0]
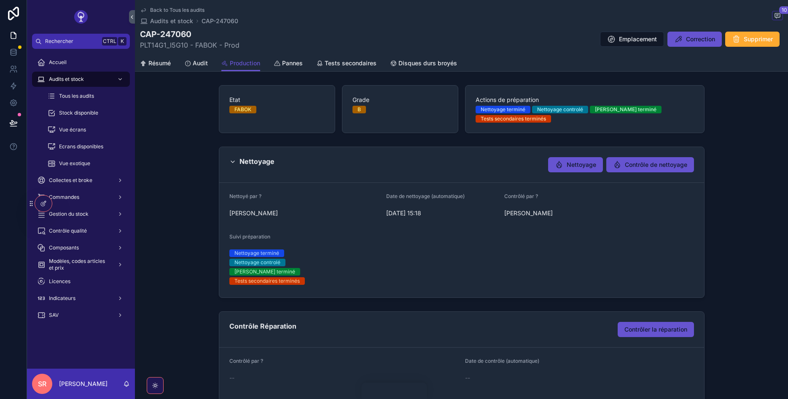
click at [170, 61] on span "Résumé" at bounding box center [159, 63] width 22 height 8
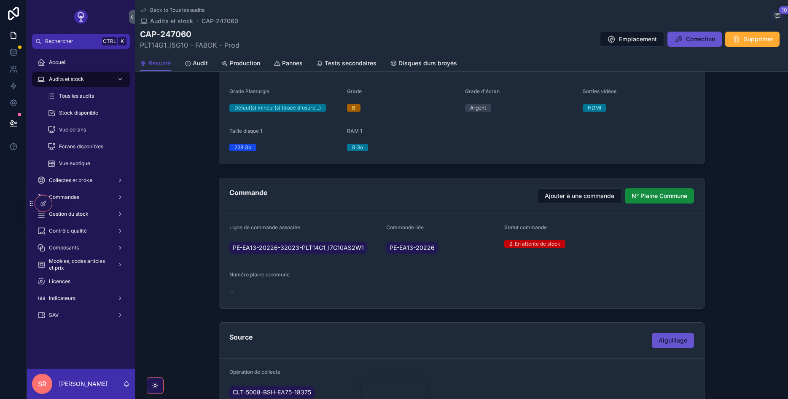
scroll to position [253, 0]
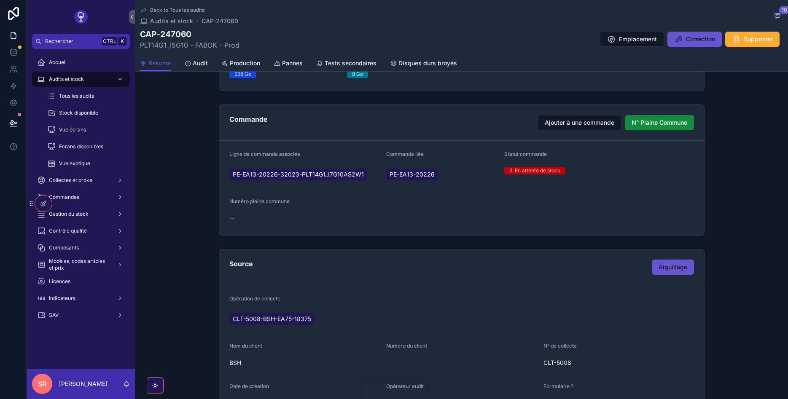
click at [518, 247] on span "Aiguillage" at bounding box center [673, 267] width 29 height 8
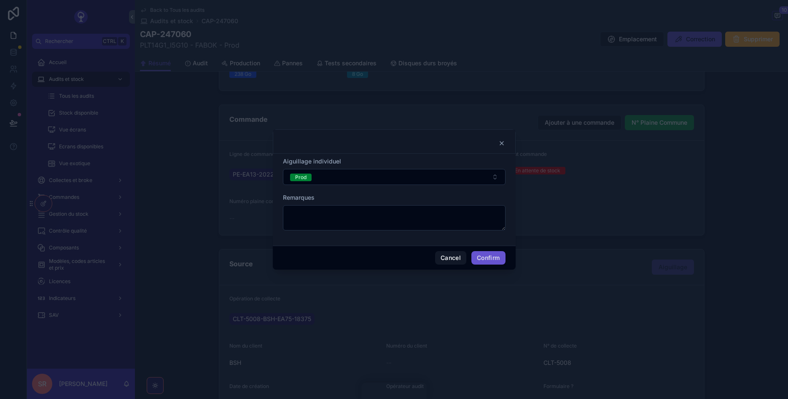
click at [500, 143] on icon at bounding box center [502, 143] width 7 height 7
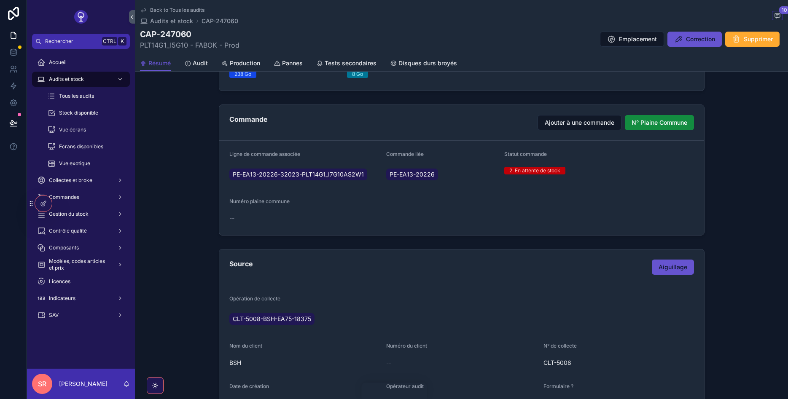
click at [207, 65] on span "Audit" at bounding box center [200, 63] width 15 height 8
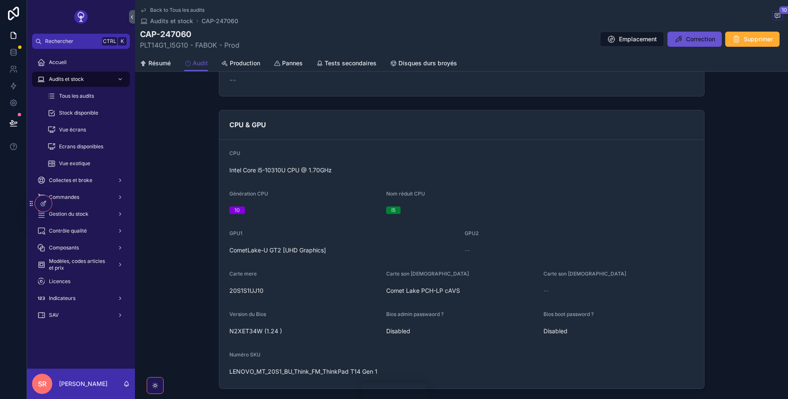
scroll to position [51, 0]
